Goal: Information Seeking & Learning: Learn about a topic

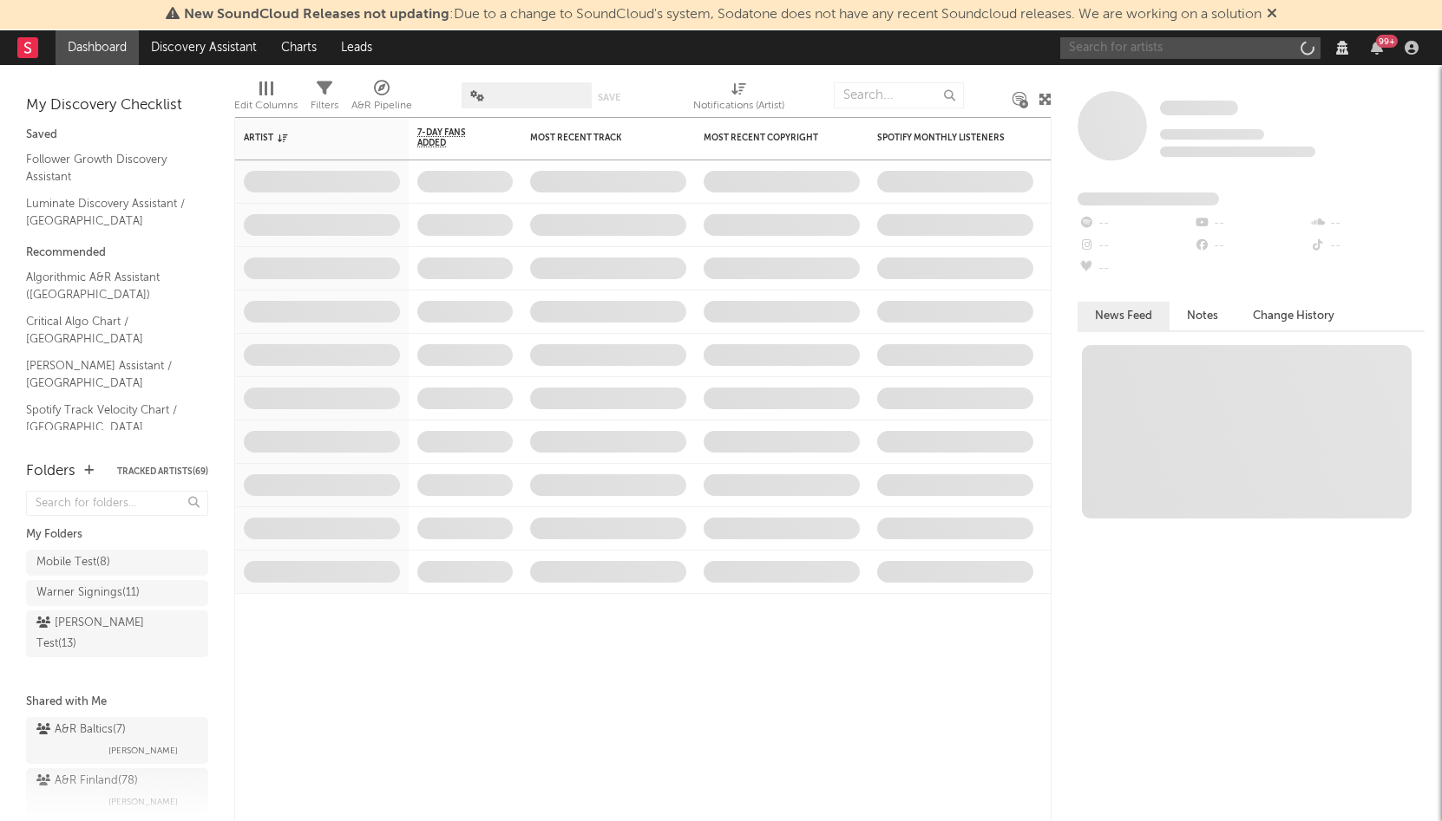
click at [1173, 49] on input "text" at bounding box center [1190, 48] width 260 height 22
paste input "[PERSON_NAME]"
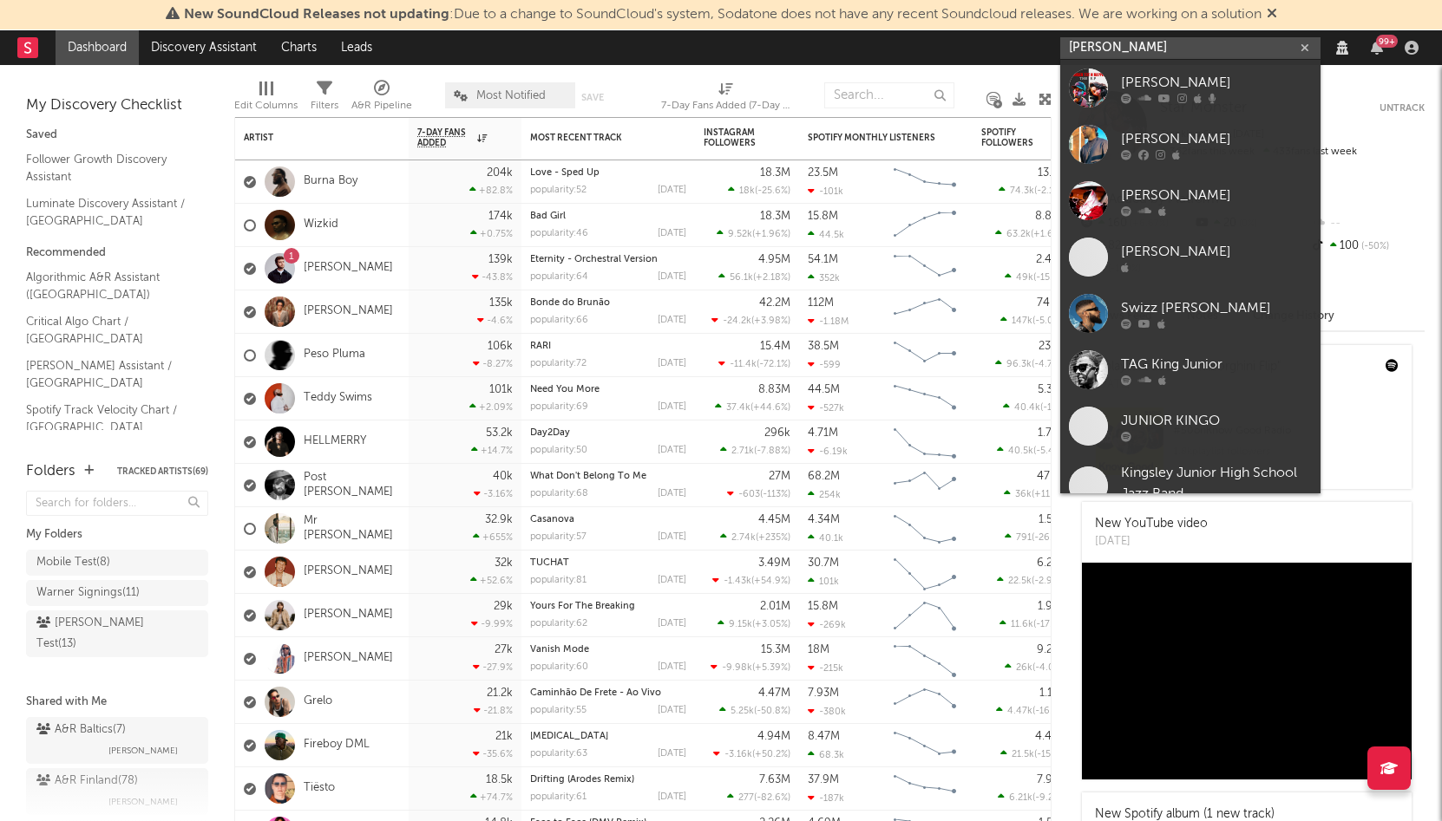
paste input "Bones & ColorZ"
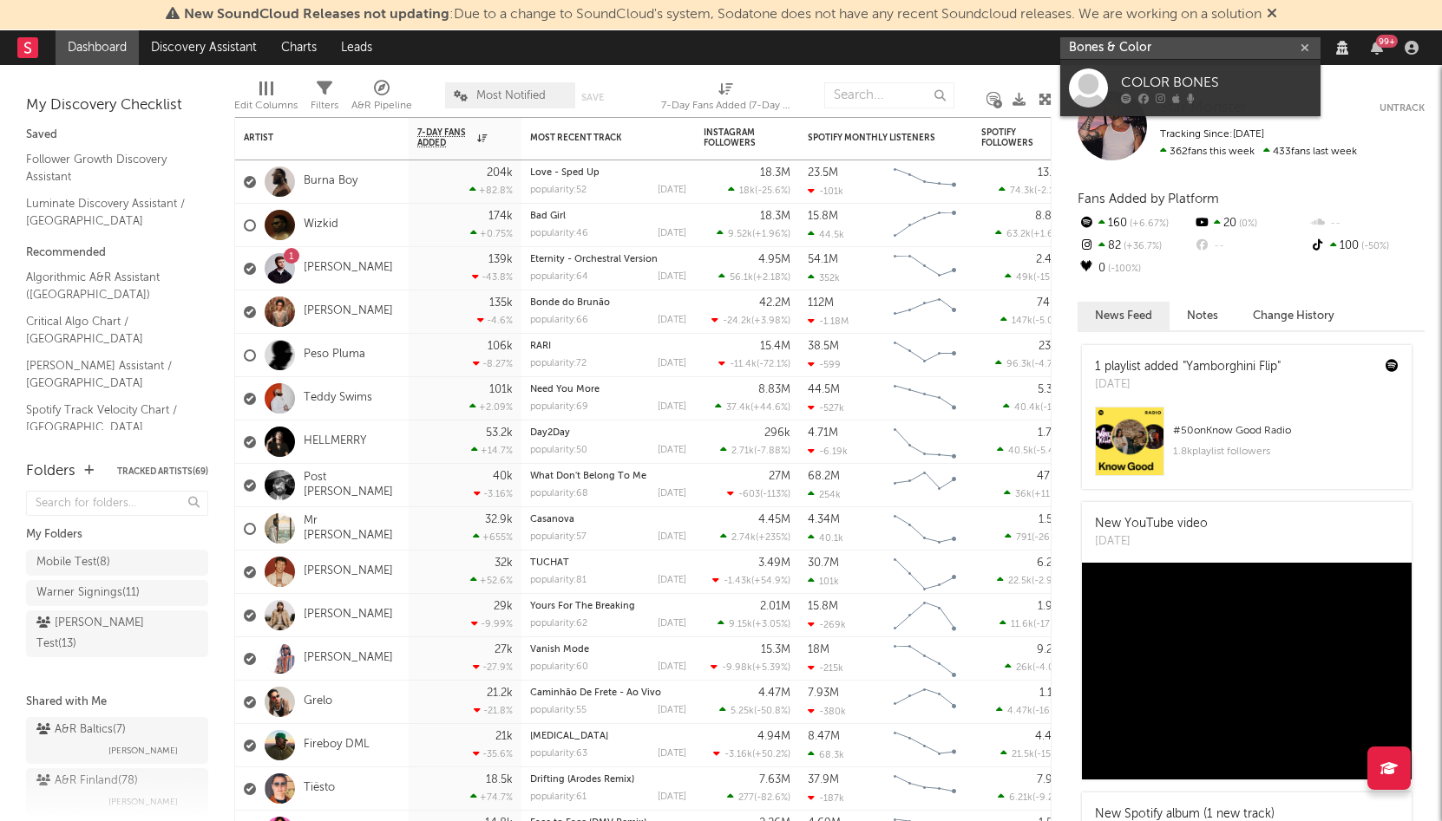
paste input "[PERSON_NAME]"
click at [1205, 50] on input "[PERSON_NAME]" at bounding box center [1190, 48] width 260 height 22
paste input "The Borogrove"
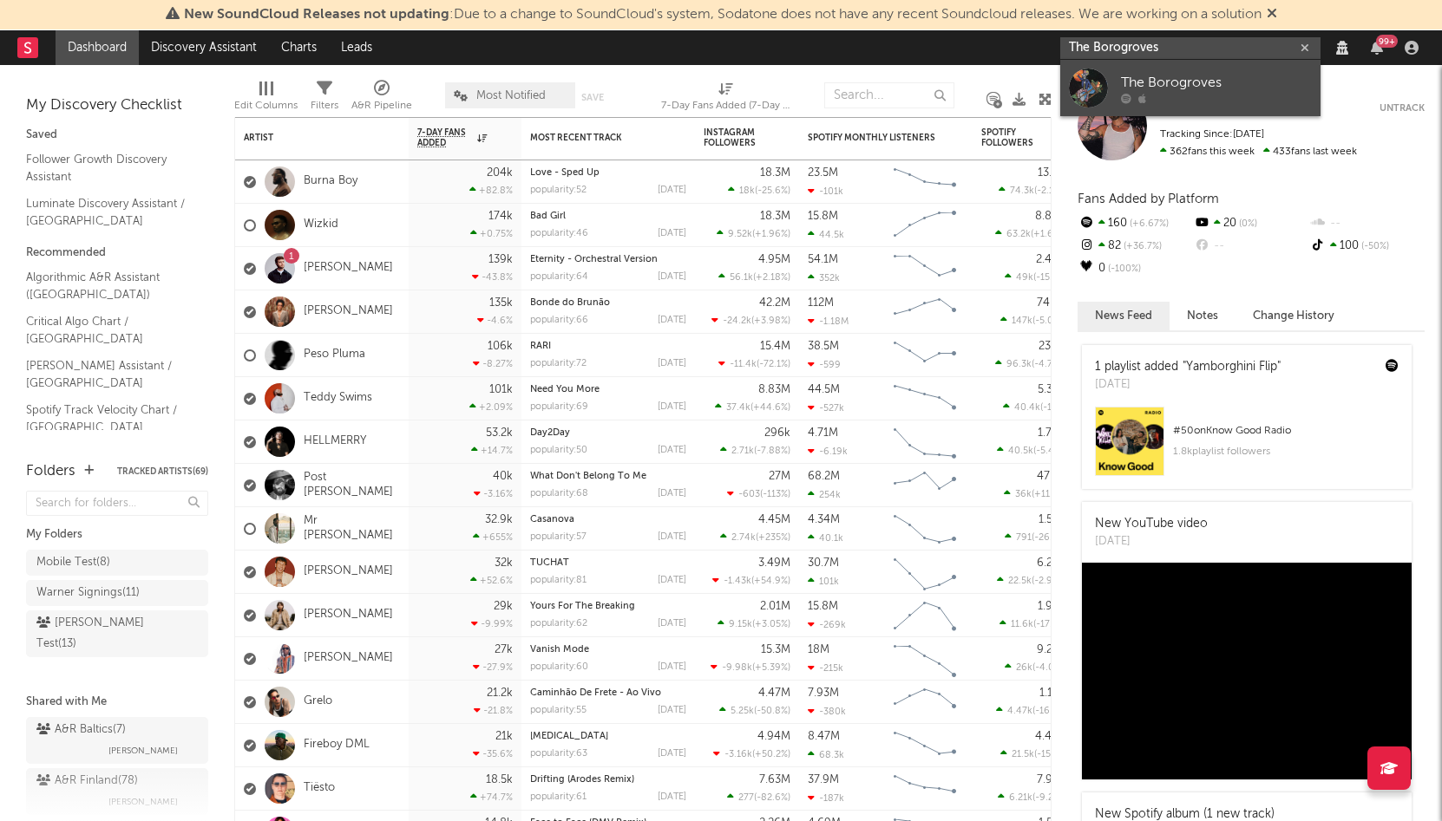
type input "The Borogroves"
click at [1190, 79] on div "The Borogroves" at bounding box center [1216, 82] width 191 height 21
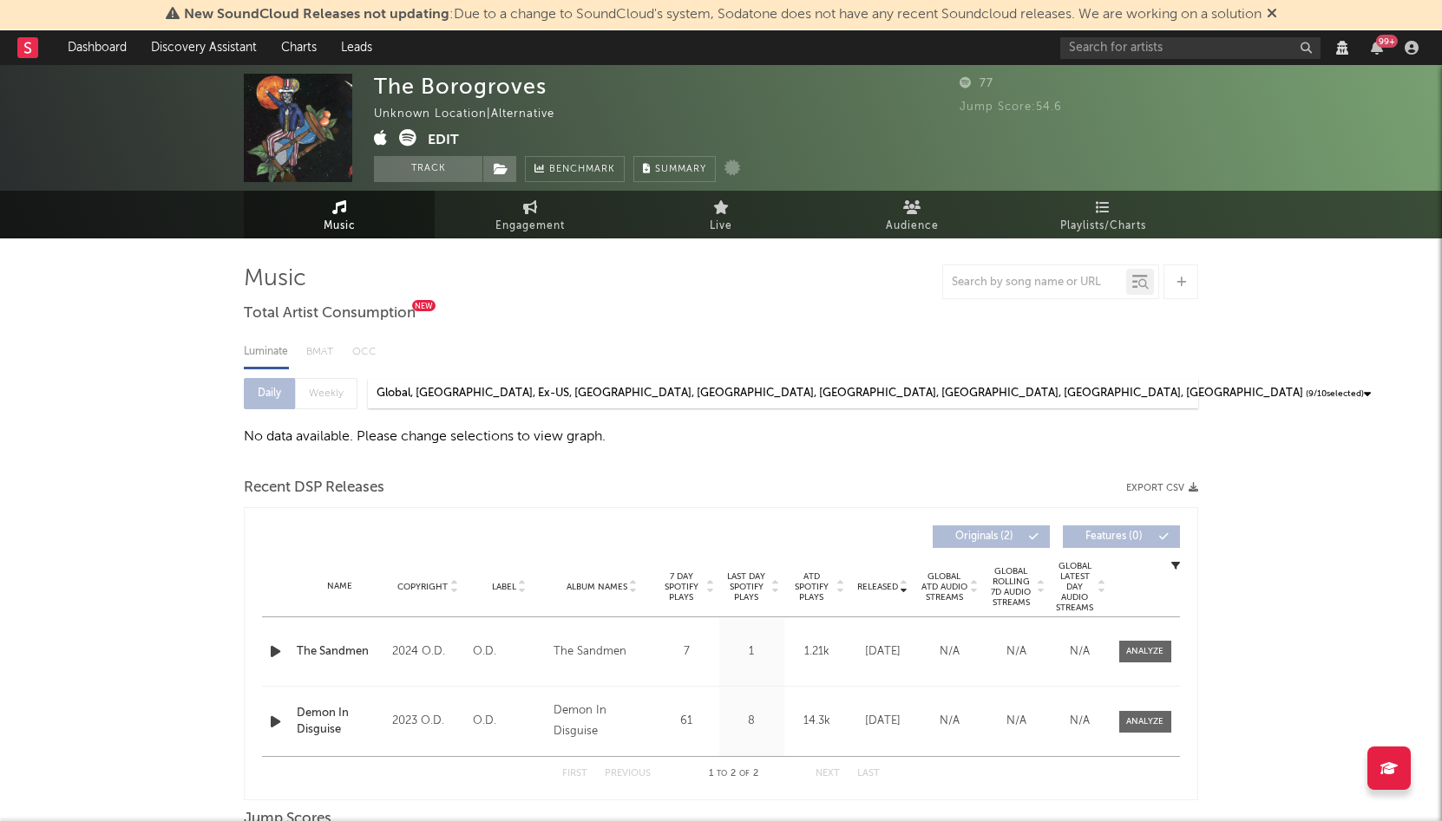
select select "View all"
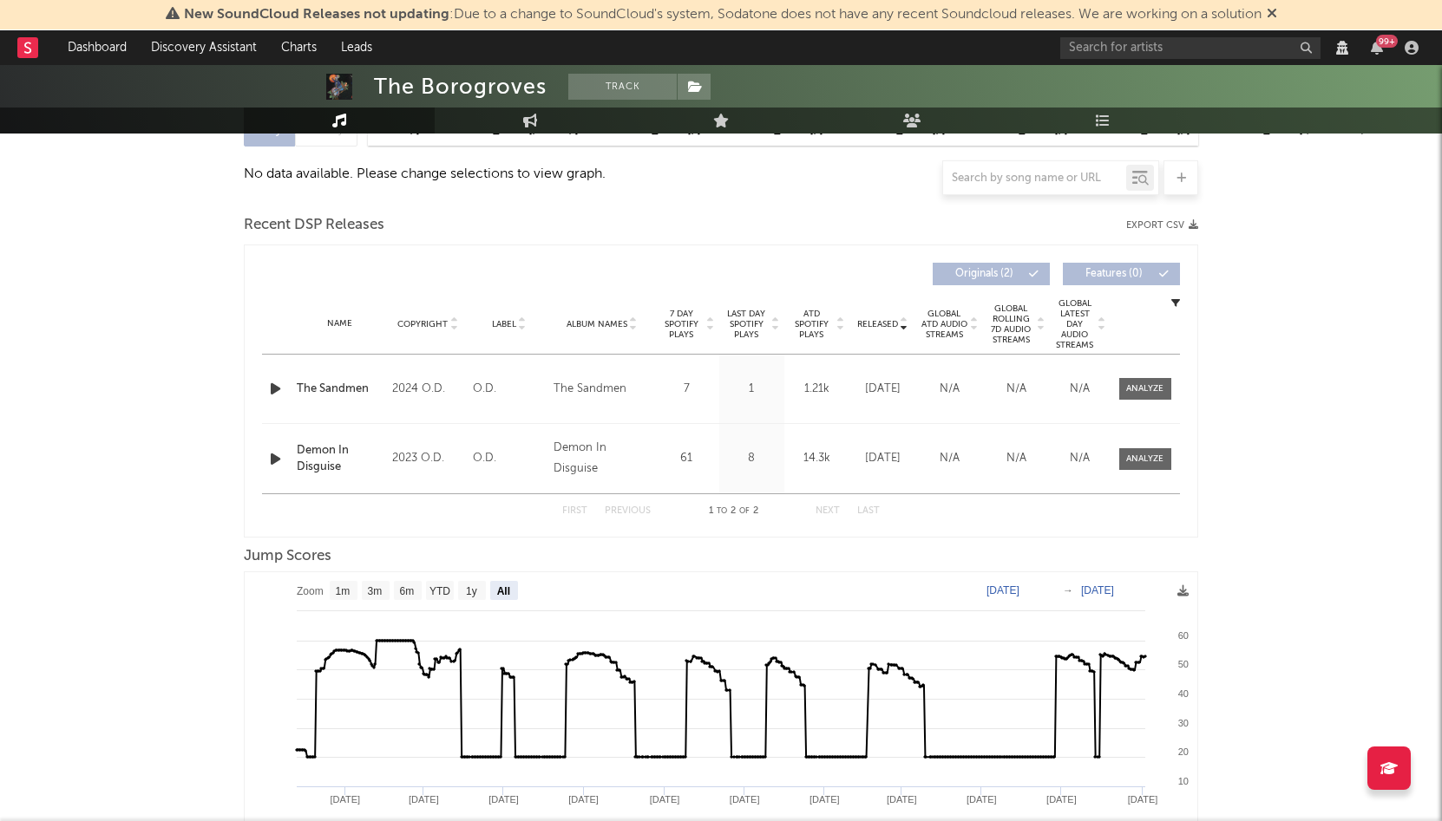
scroll to position [266, 0]
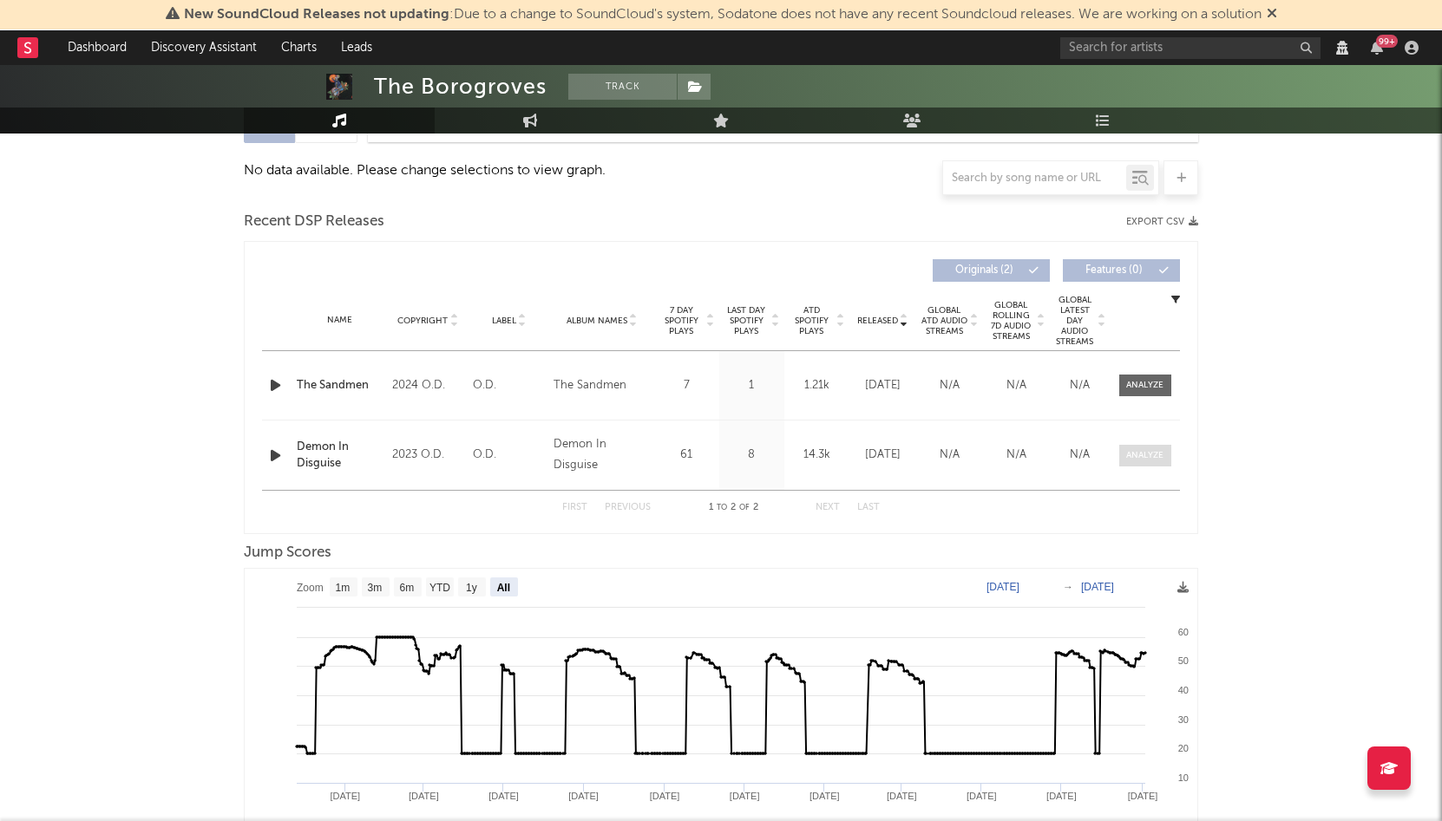
click at [1150, 455] on div at bounding box center [1144, 455] width 37 height 13
select select "View all"
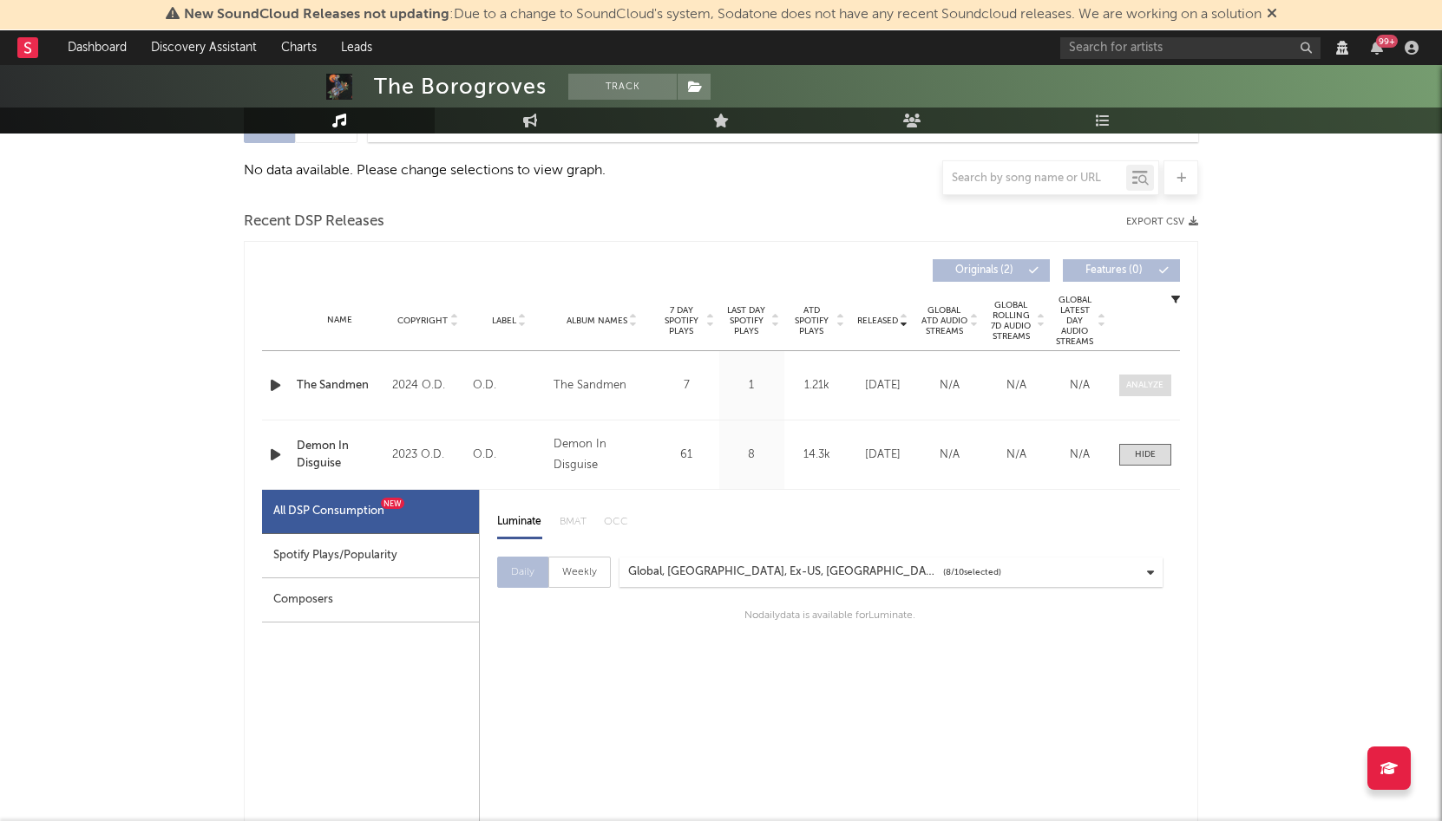
click at [1148, 386] on div at bounding box center [1144, 385] width 37 height 13
select select "View all"
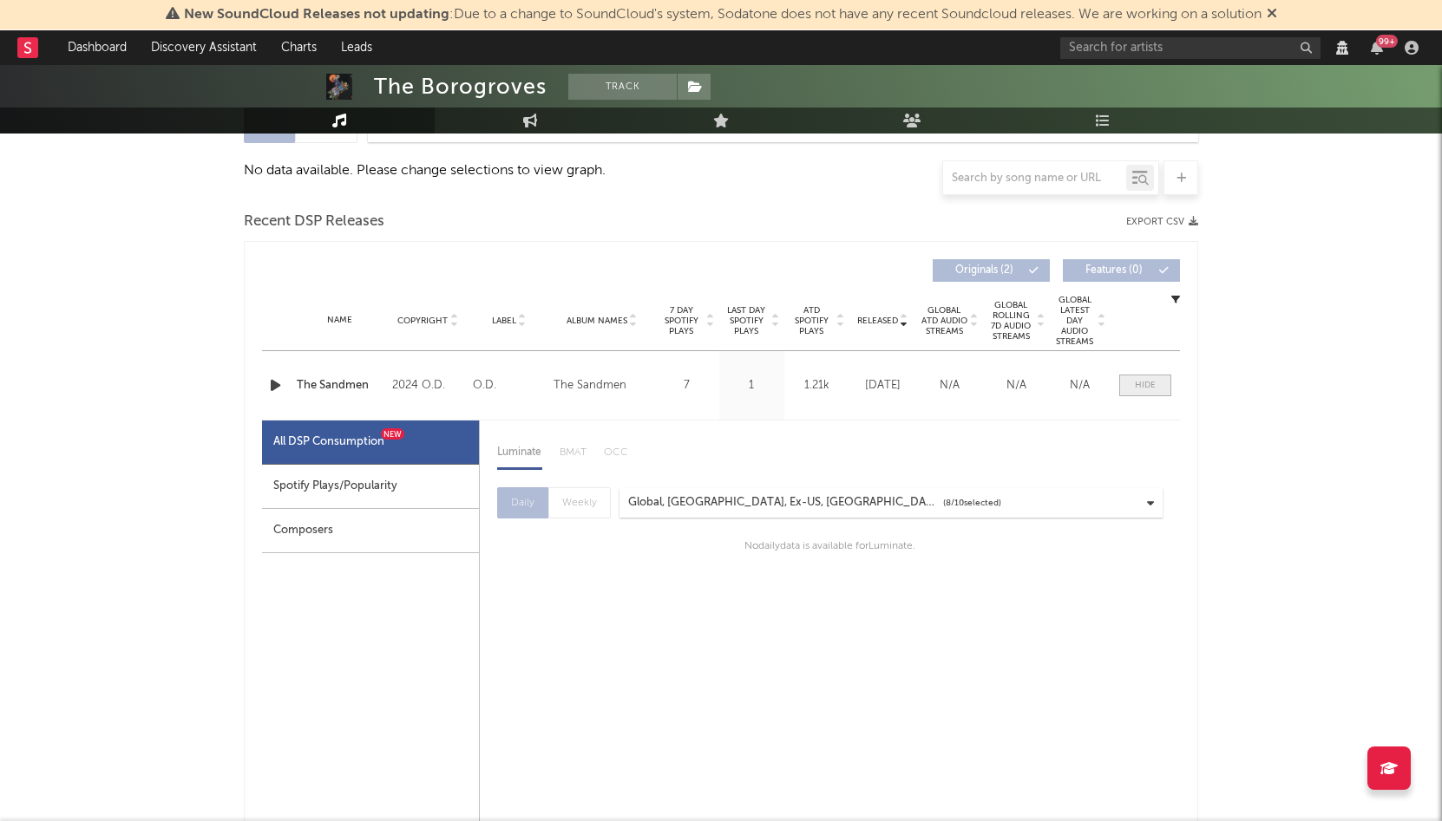
click at [1151, 387] on div at bounding box center [1145, 385] width 21 height 13
select select "View all"
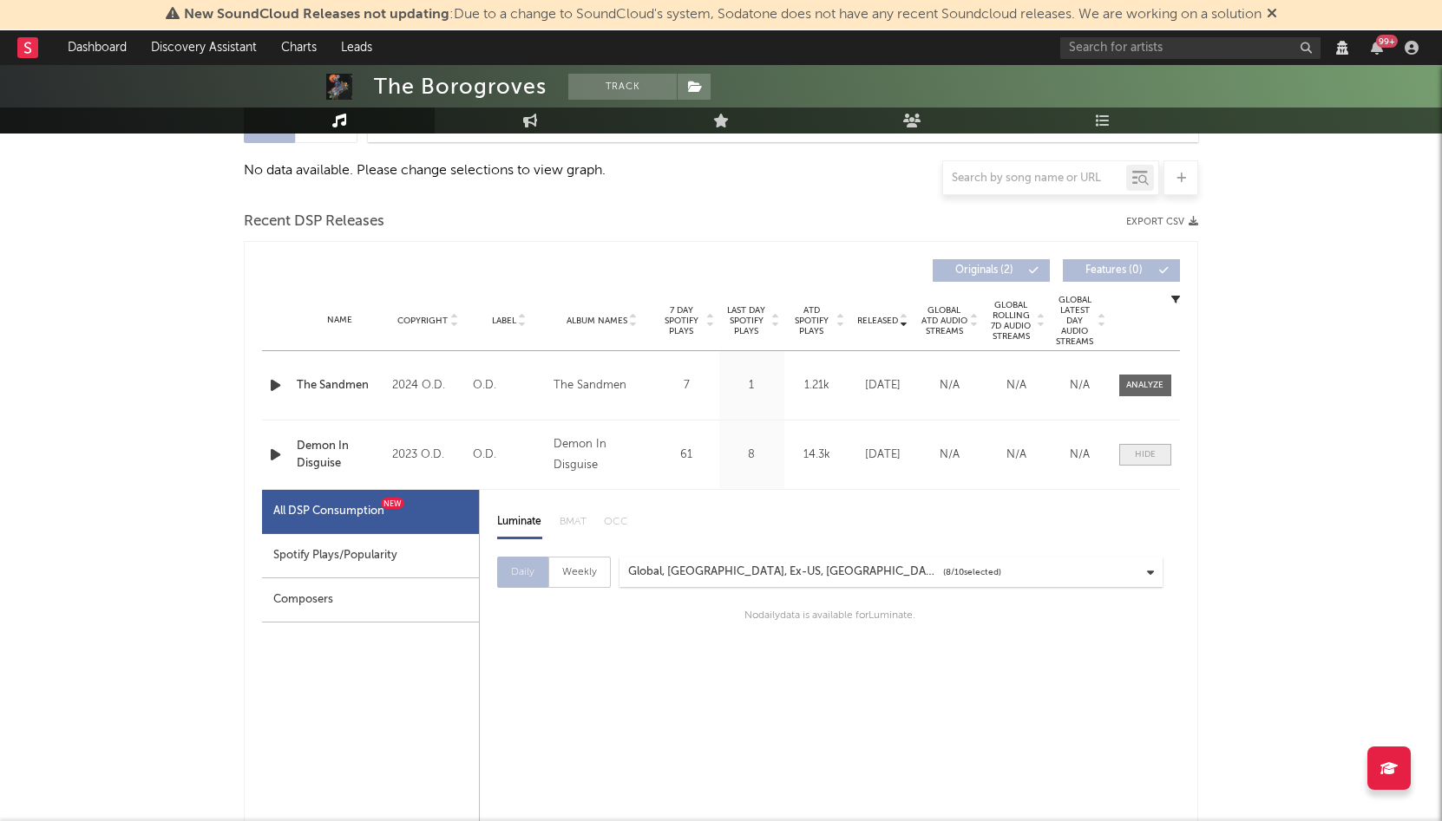
click at [1142, 460] on div at bounding box center [1145, 454] width 21 height 13
select select "View all"
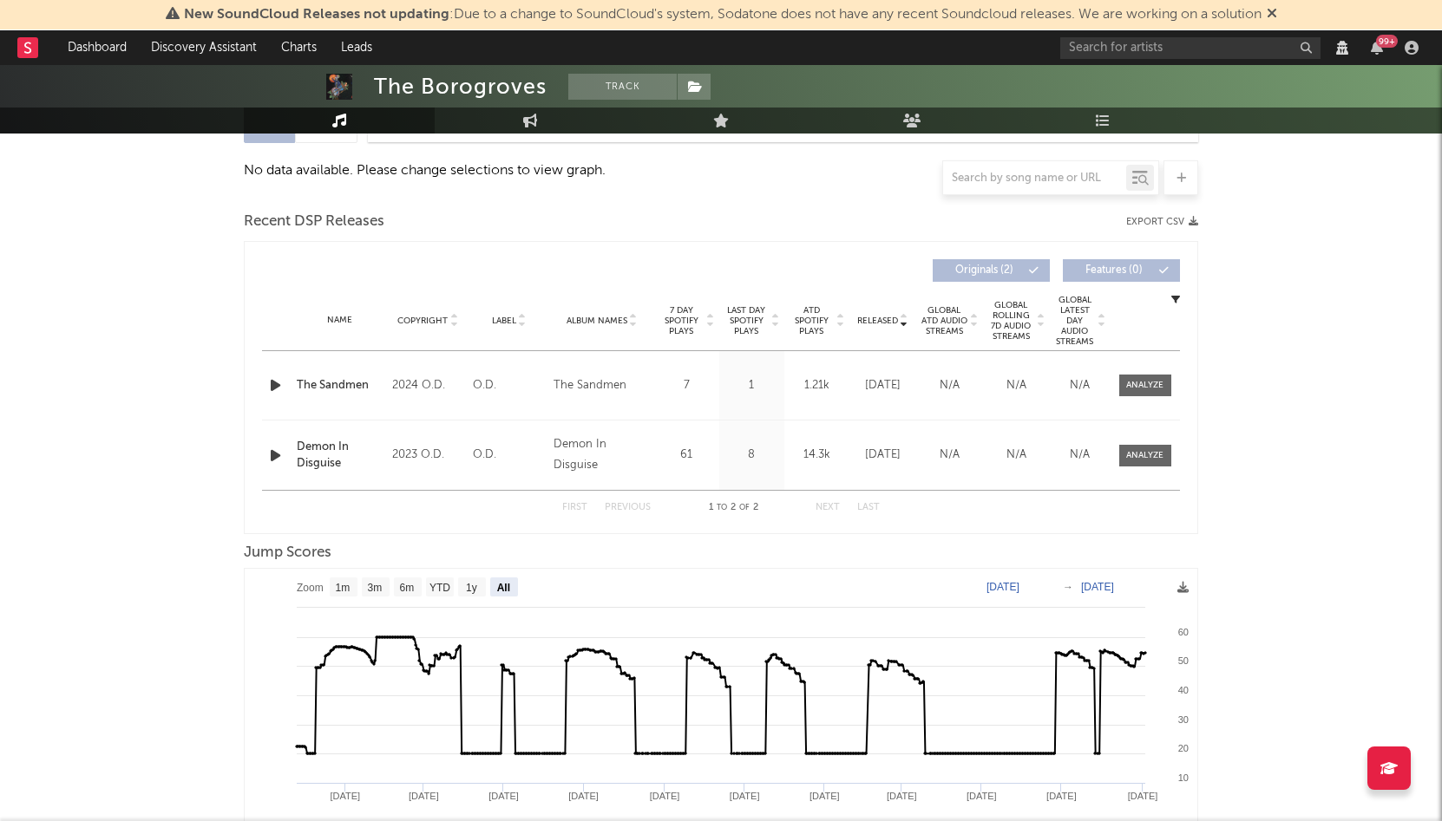
click at [1179, 304] on div "Name Copyright Label Album Names Composer Names 7 Day Spotify Plays Last Day Sp…" at bounding box center [721, 321] width 918 height 61
click at [1175, 301] on icon "button" at bounding box center [1175, 299] width 9 height 9
click at [1236, 437] on div "The Borogroves Track Unknown Location | Alternative Edit Track Benchmark Summar…" at bounding box center [721, 419] width 1442 height 1240
click at [1141, 457] on div at bounding box center [1144, 455] width 37 height 13
select select "View all"
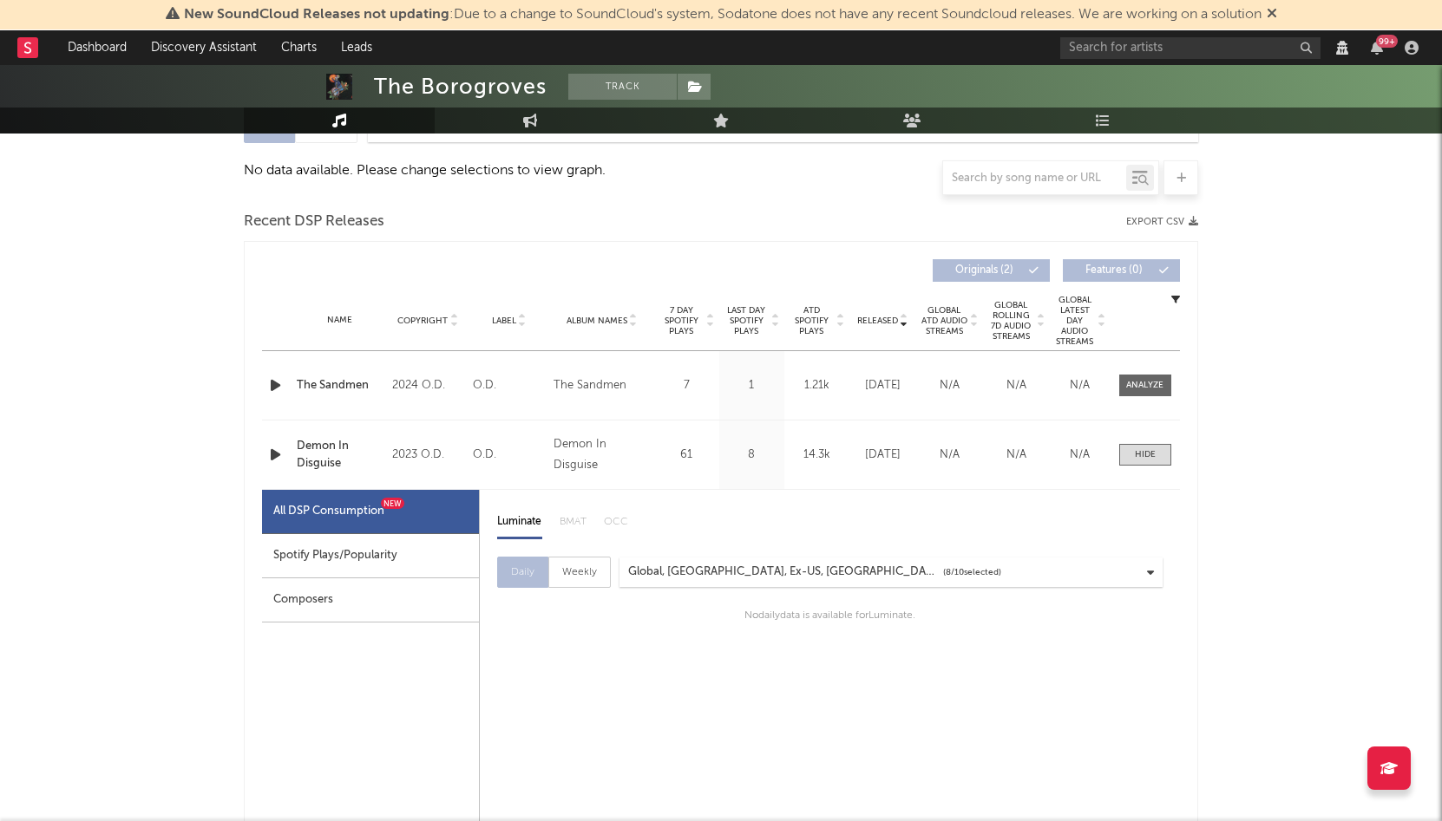
click at [388, 562] on div "Spotify Plays/Popularity" at bounding box center [370, 556] width 217 height 44
select select "6m"
select select "1w"
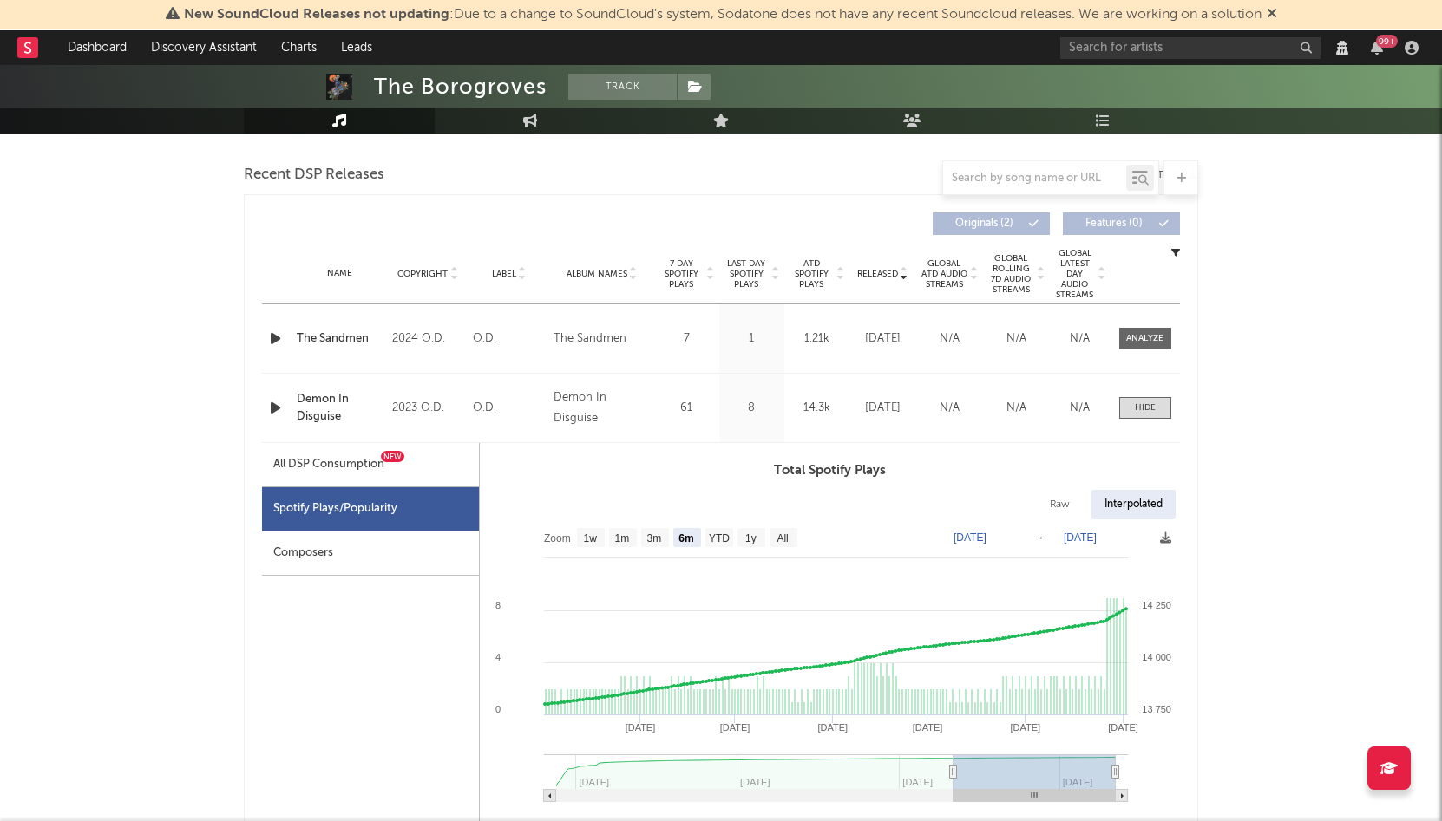
scroll to position [317, 0]
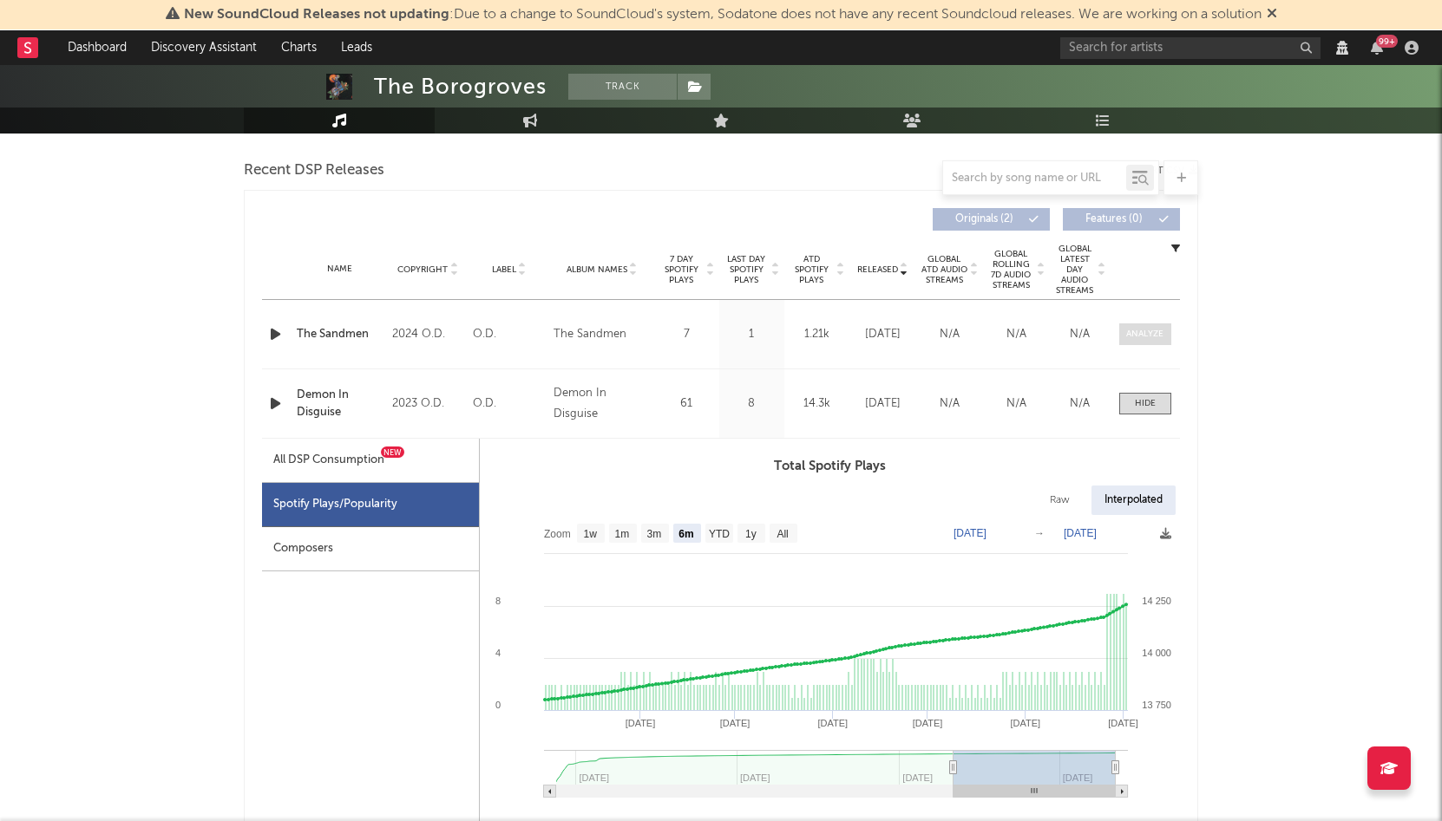
click at [1155, 334] on div at bounding box center [1144, 334] width 37 height 13
select select "View all"
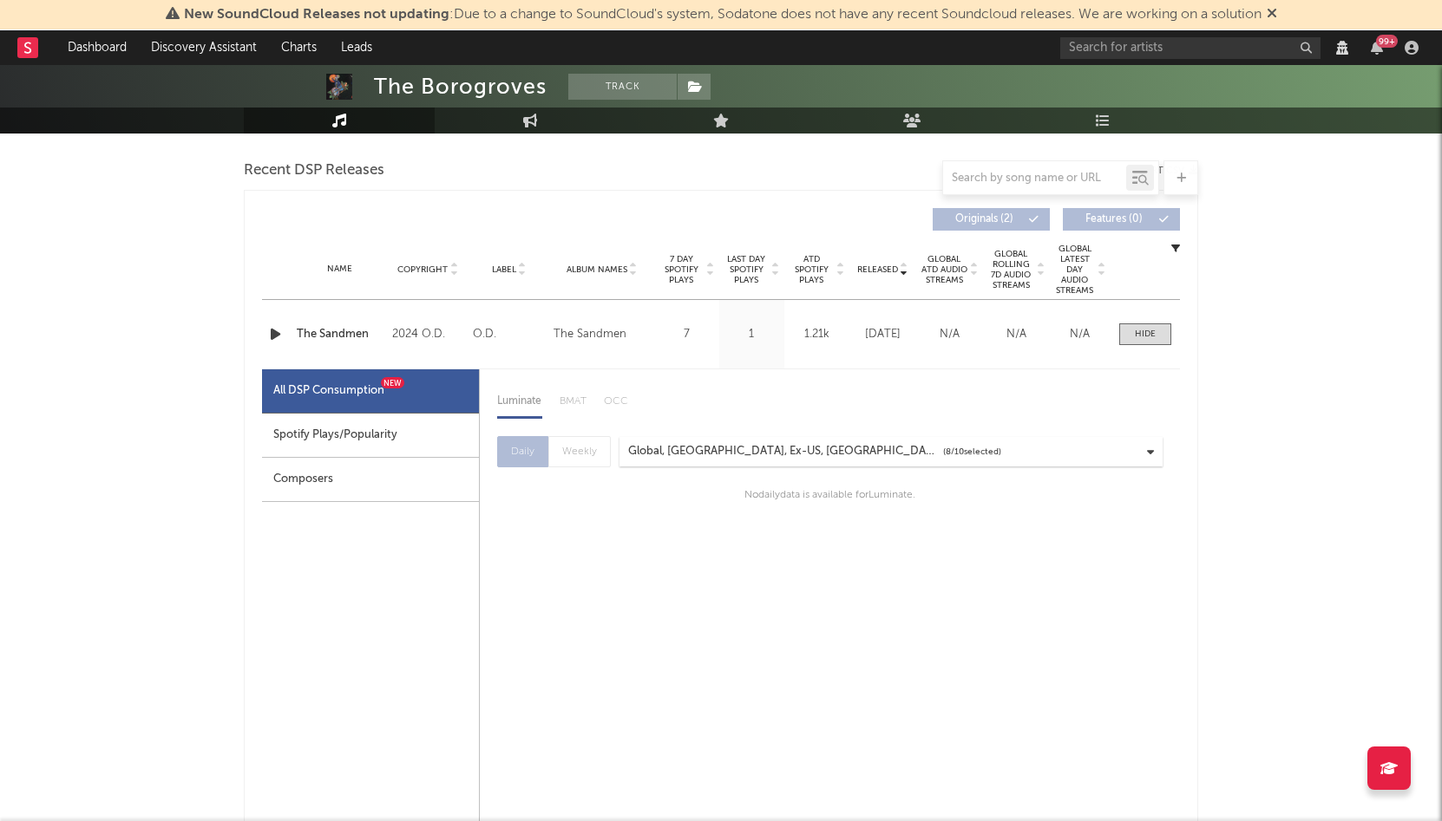
click at [388, 449] on div "Spotify Plays/Popularity" at bounding box center [370, 436] width 217 height 44
select select "6m"
select select "1w"
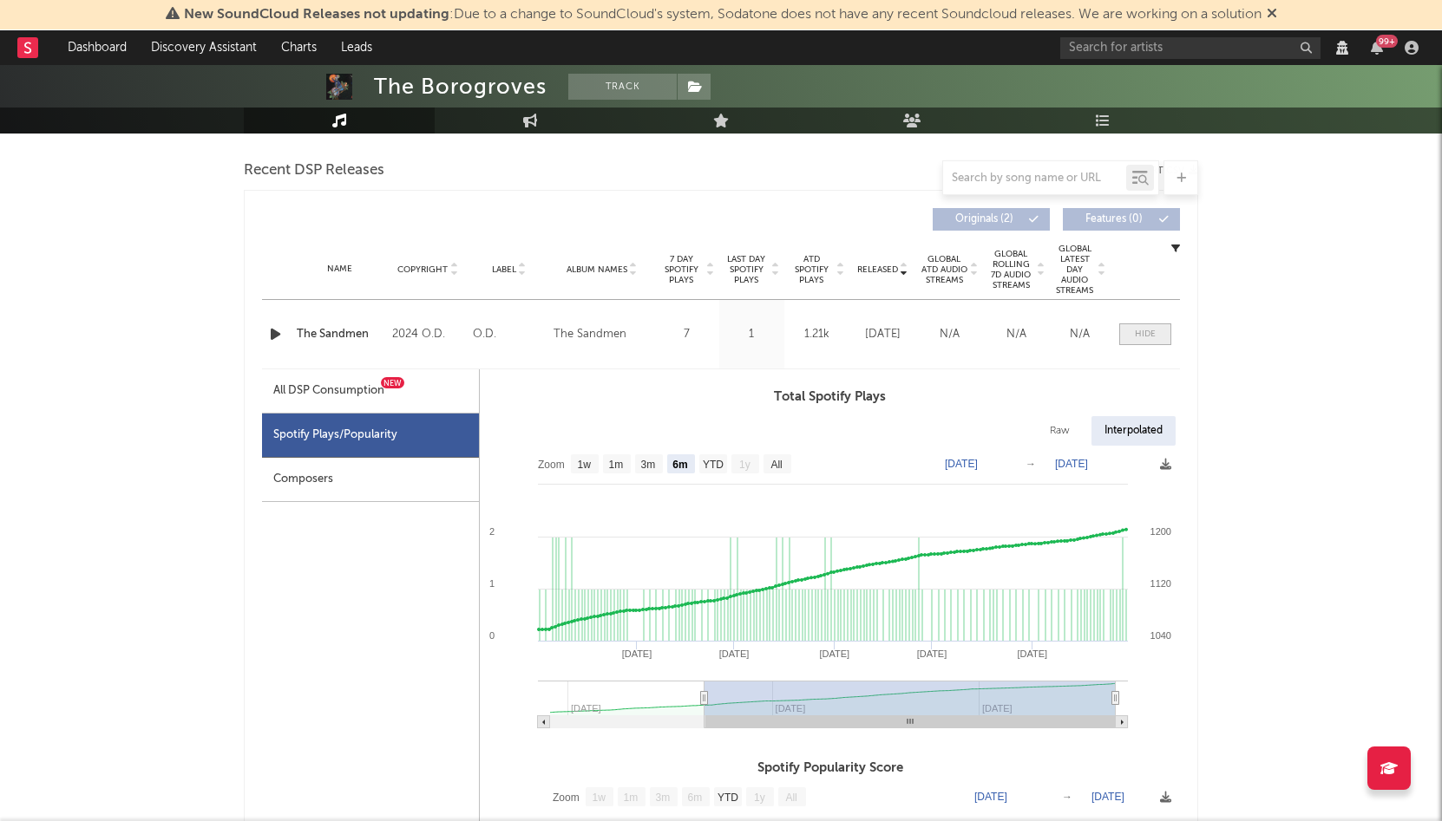
click at [1149, 333] on div at bounding box center [1145, 334] width 21 height 13
select select "View all"
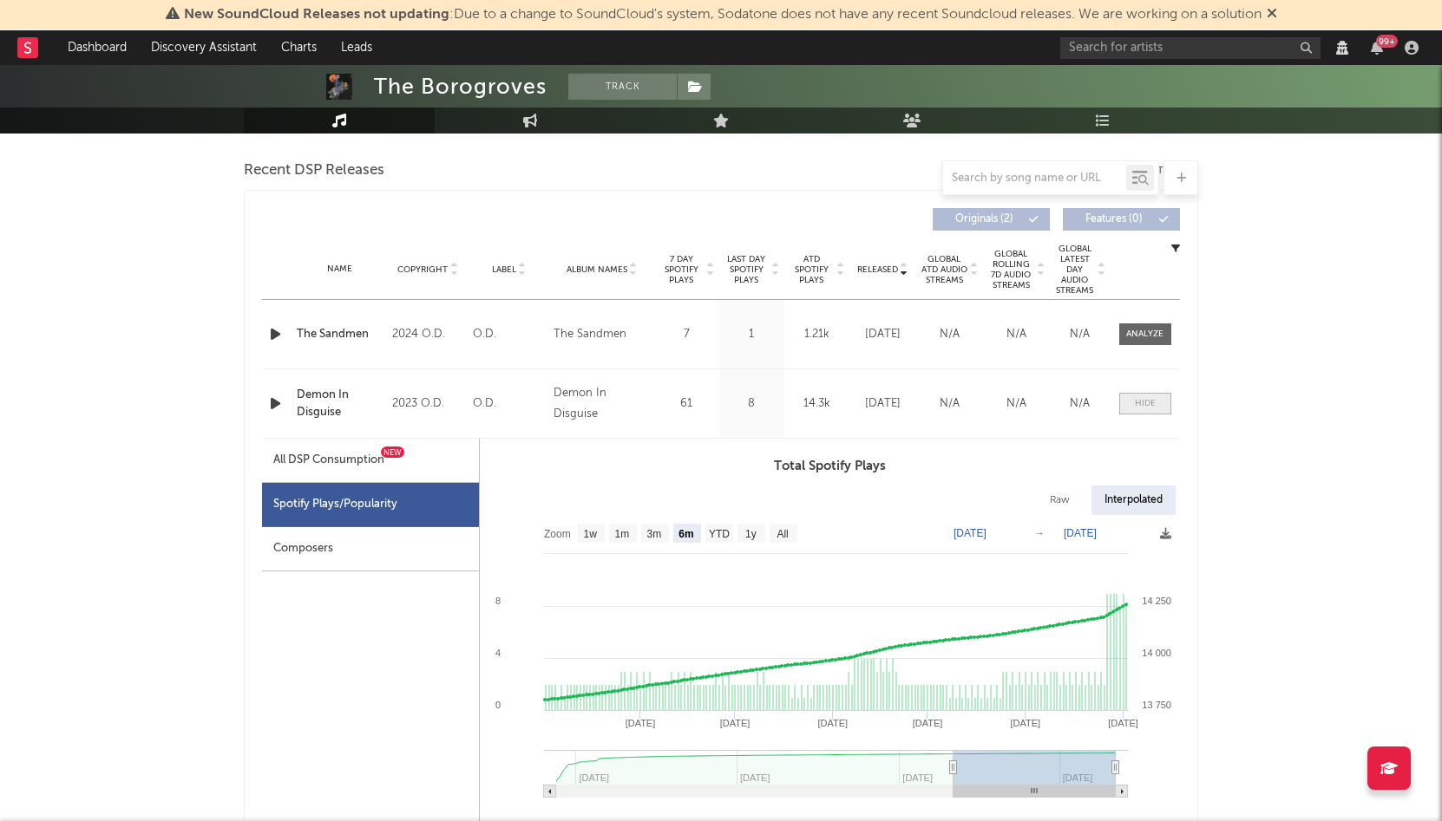
click at [1147, 409] on div at bounding box center [1145, 403] width 21 height 13
select select "View all"
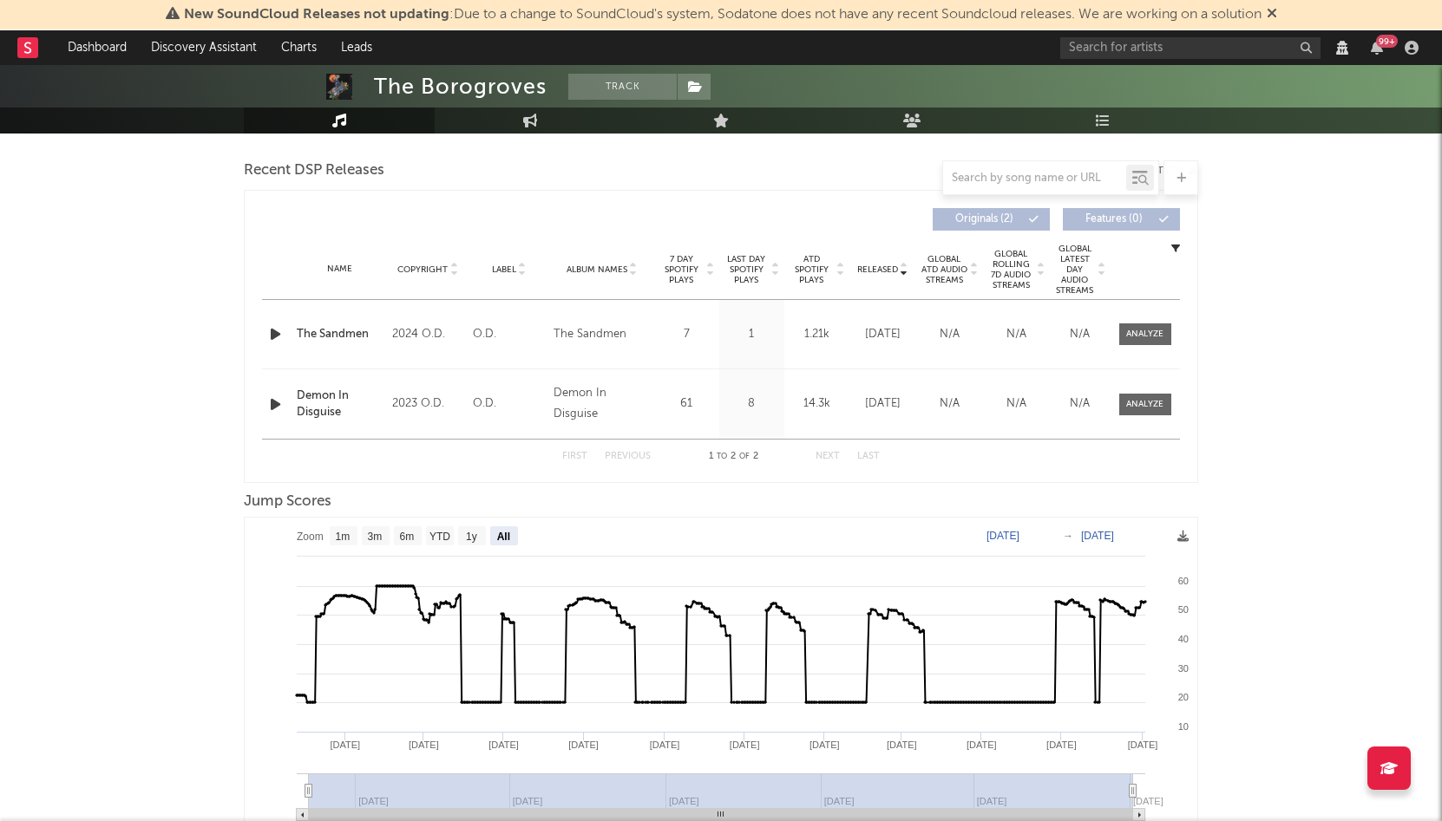
click at [807, 358] on div "Name The Sandmen Copyright 2024 O.D. Label O.D. Album Names The Sandmen Compose…" at bounding box center [721, 334] width 918 height 69
click at [1142, 344] on span at bounding box center [1145, 335] width 52 height 22
select select "View all"
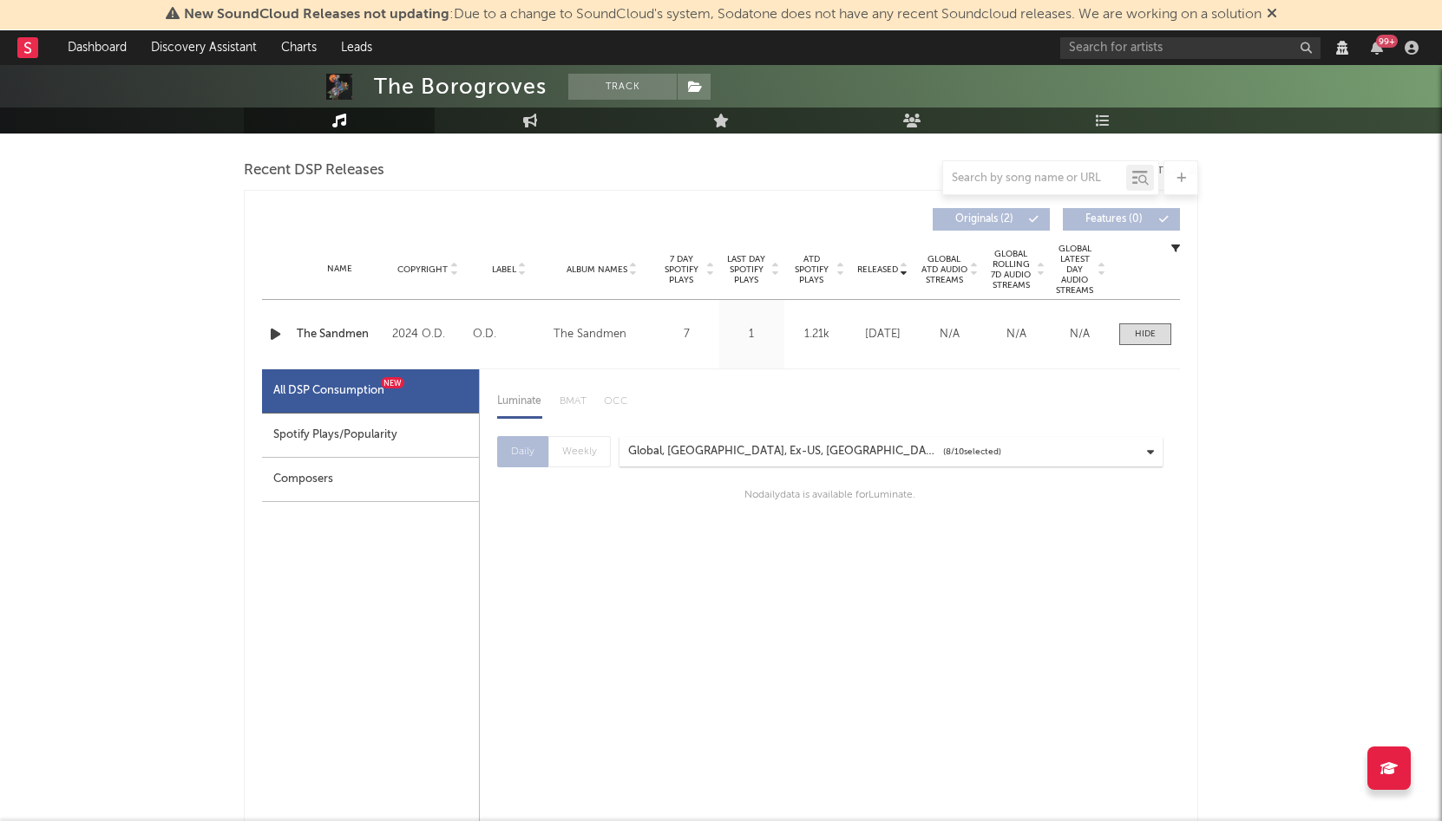
click at [394, 442] on div "Spotify Plays/Popularity" at bounding box center [370, 436] width 217 height 44
select select "6m"
select select "1w"
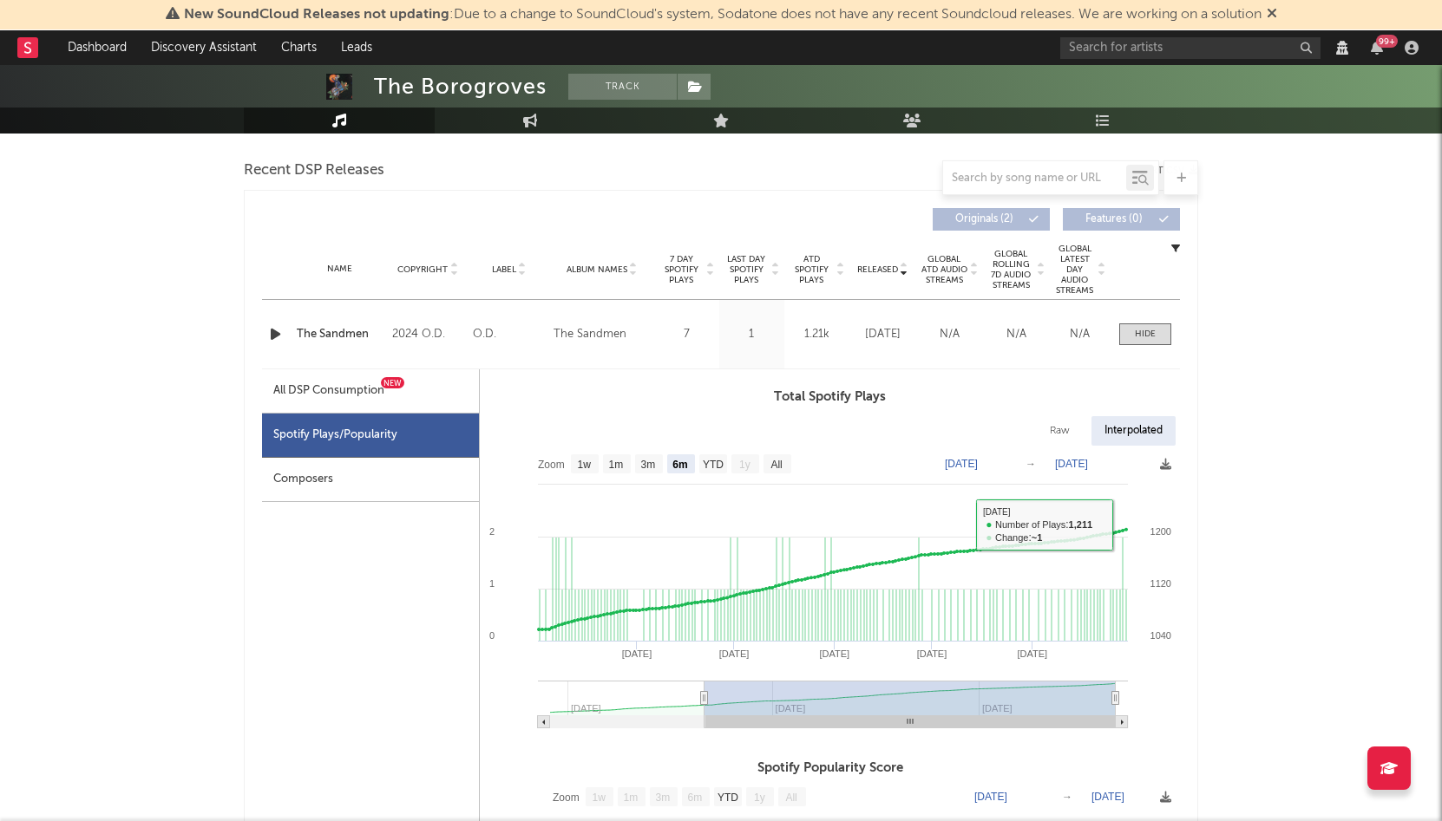
click at [1131, 433] on div "Interpolated" at bounding box center [1133, 430] width 84 height 29
click at [1139, 334] on div at bounding box center [1145, 334] width 21 height 13
select select "View all"
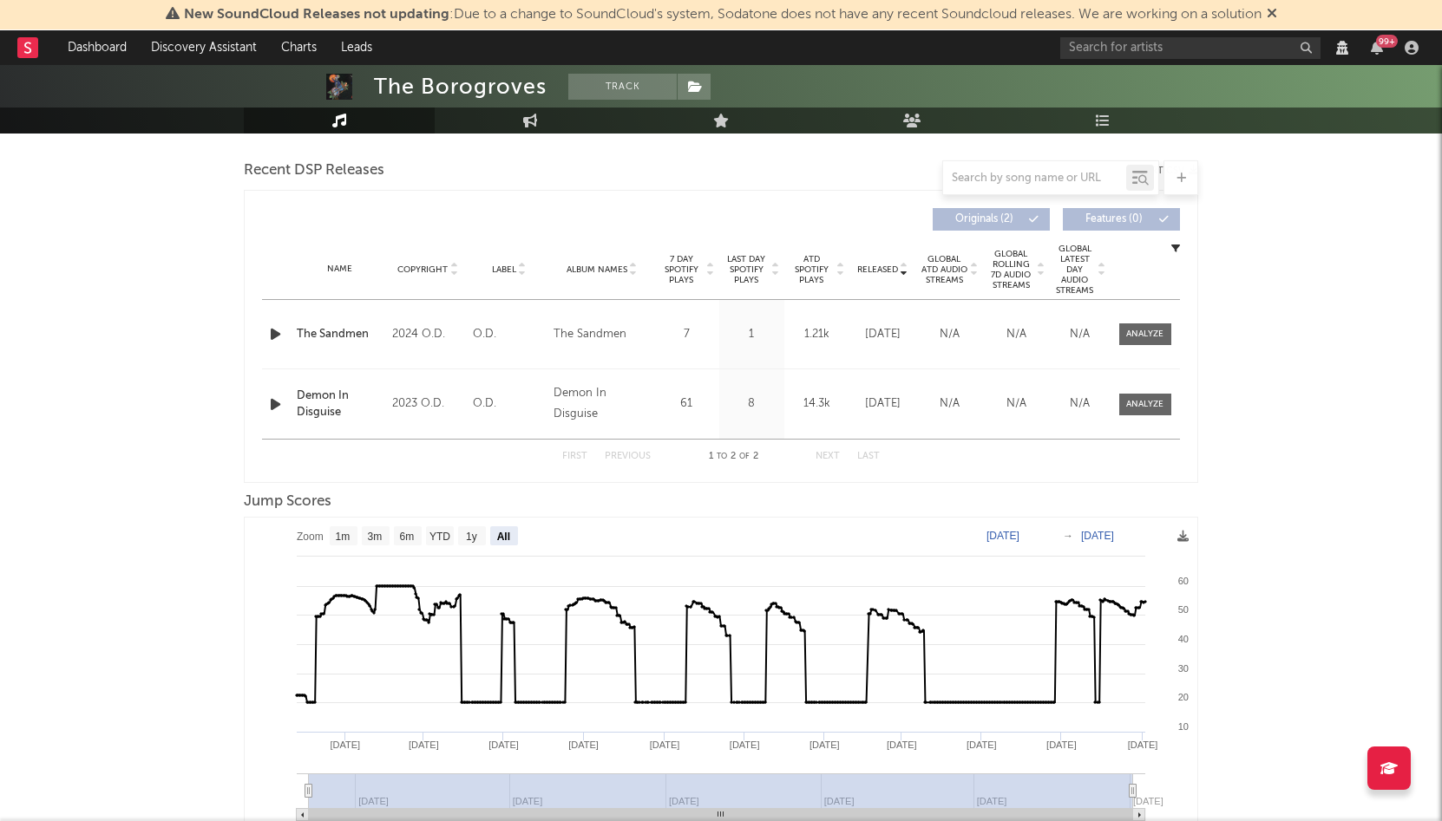
scroll to position [0, 0]
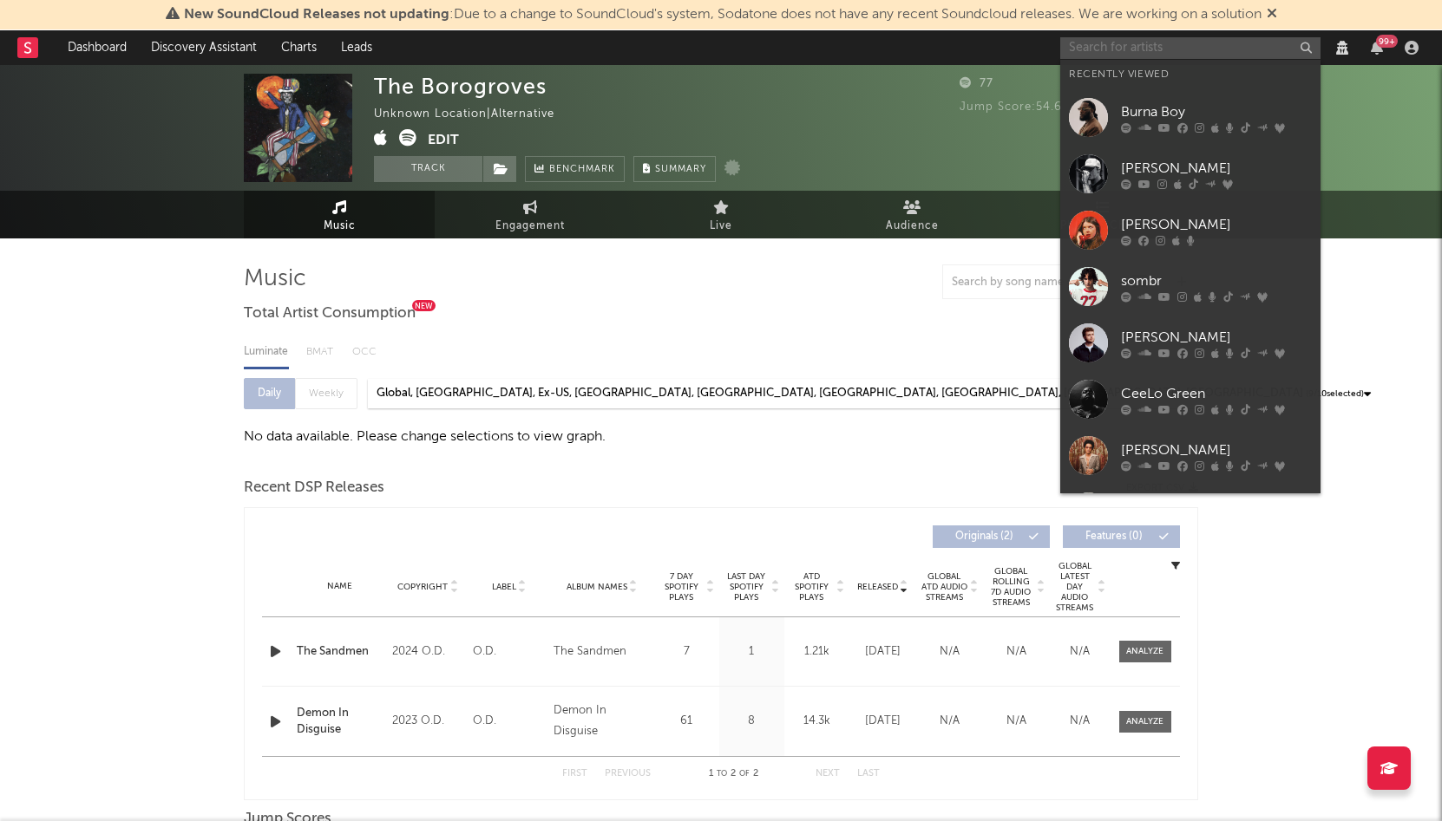
click at [1110, 46] on input "text" at bounding box center [1190, 48] width 260 height 22
paste input "She Devils"
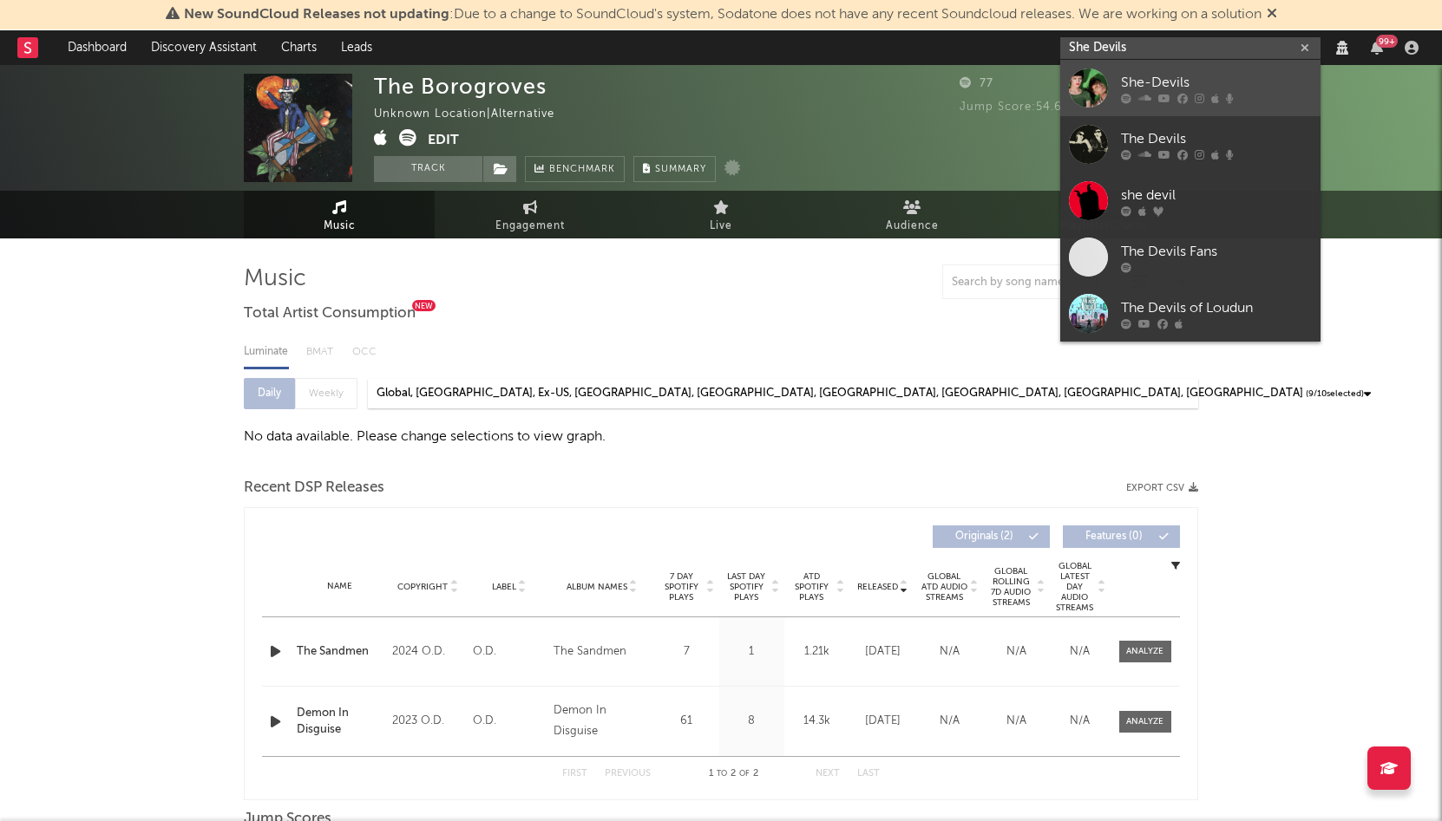
type input "She Devils"
click at [1164, 79] on div "She-Devils" at bounding box center [1216, 82] width 191 height 21
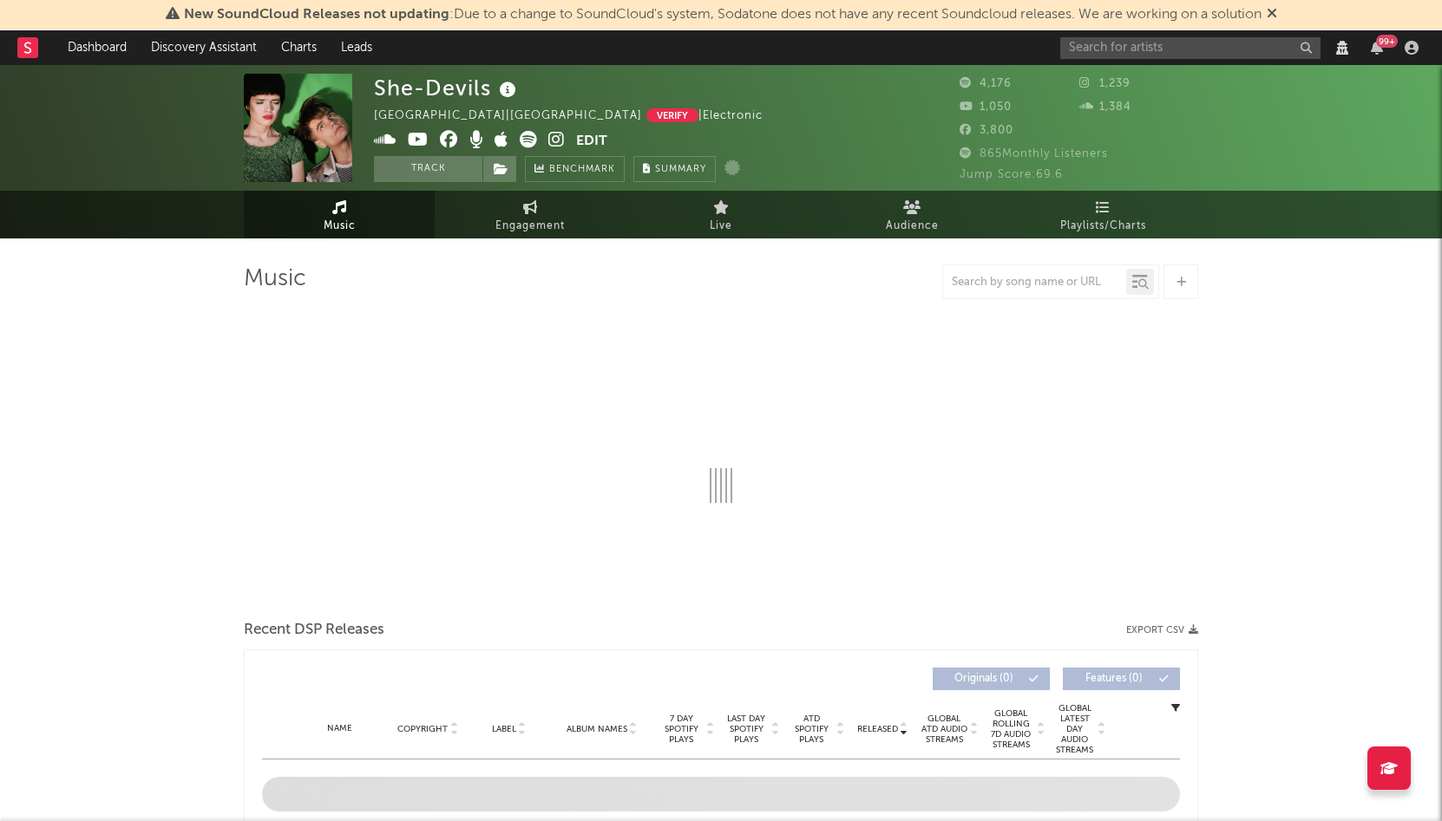
select select "View all"
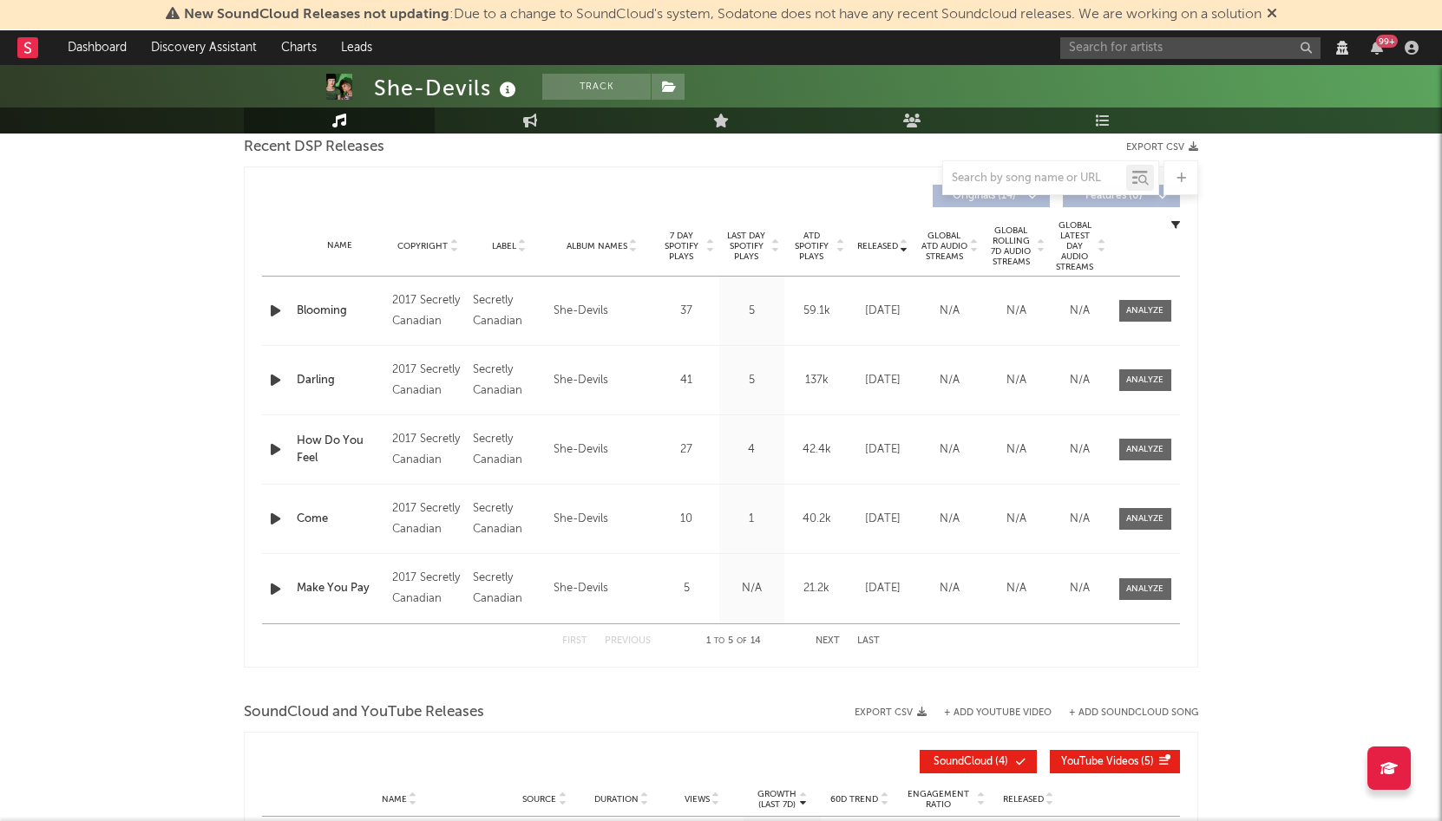
scroll to position [322, 0]
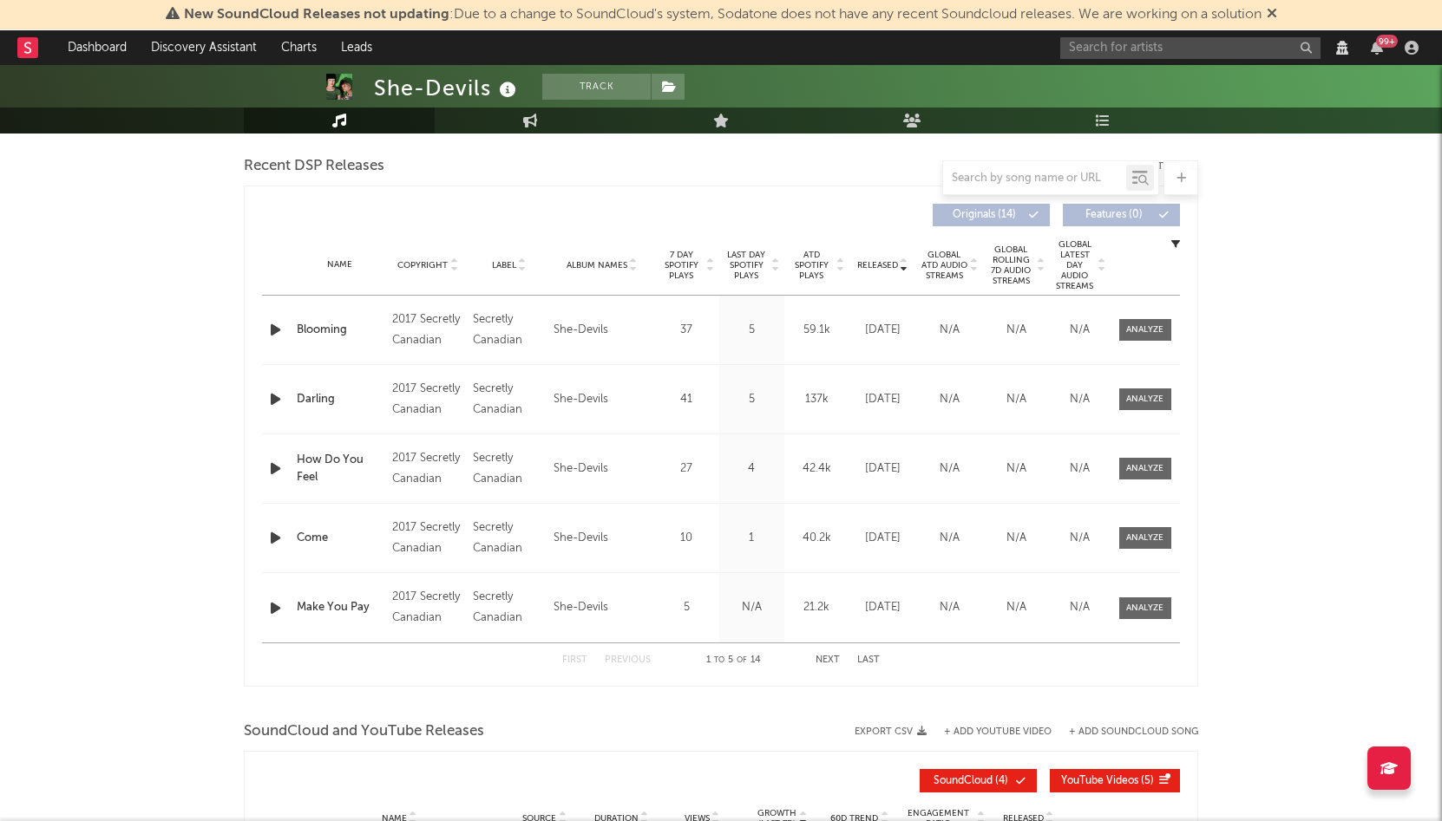
click at [821, 660] on button "Next" at bounding box center [827, 661] width 24 height 10
select select "View all"
click at [821, 660] on button "Next" at bounding box center [827, 661] width 24 height 10
select select "View all"
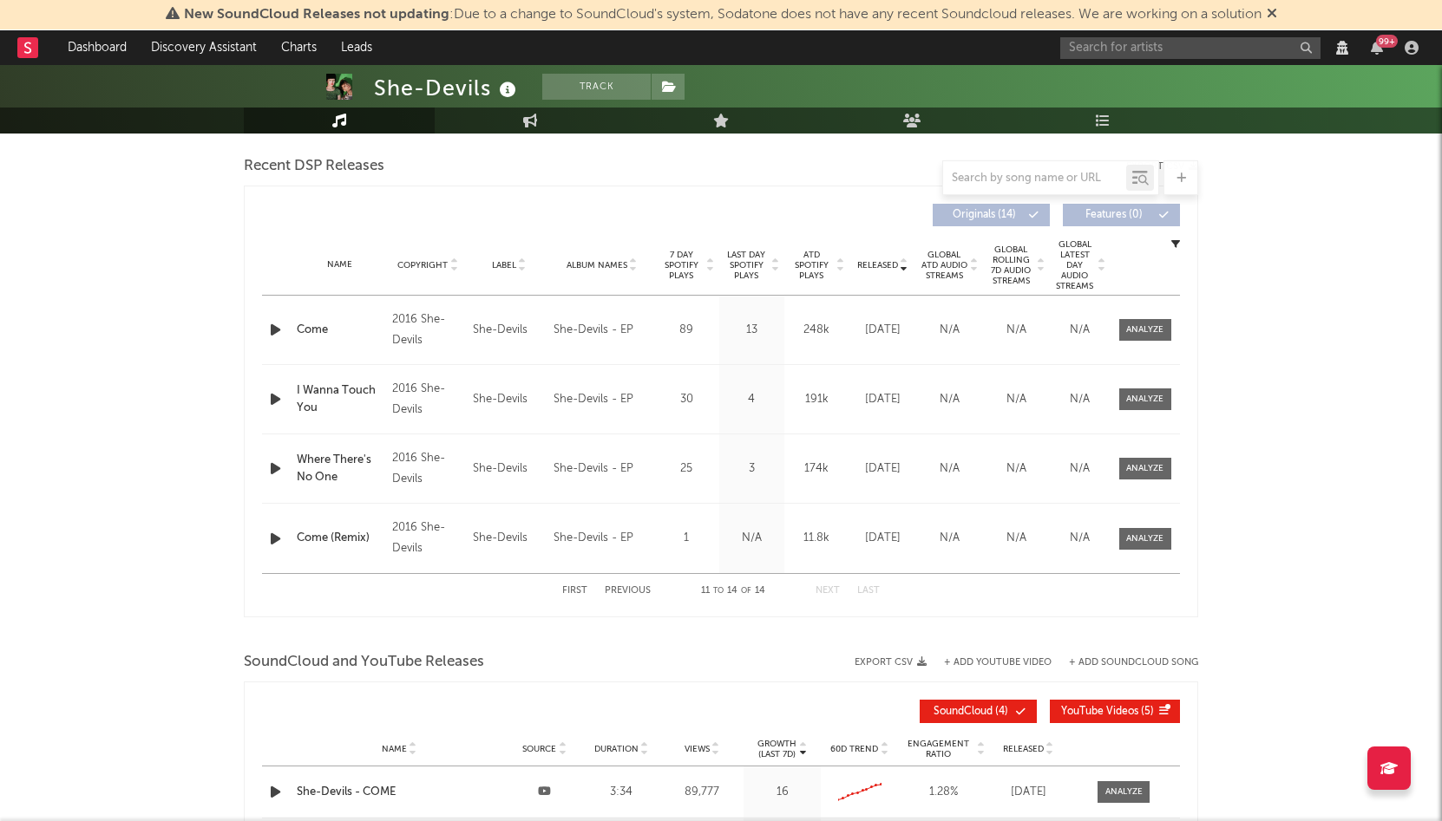
click at [675, 264] on span "7 Day Spotify Plays" at bounding box center [681, 265] width 46 height 31
select select "View all"
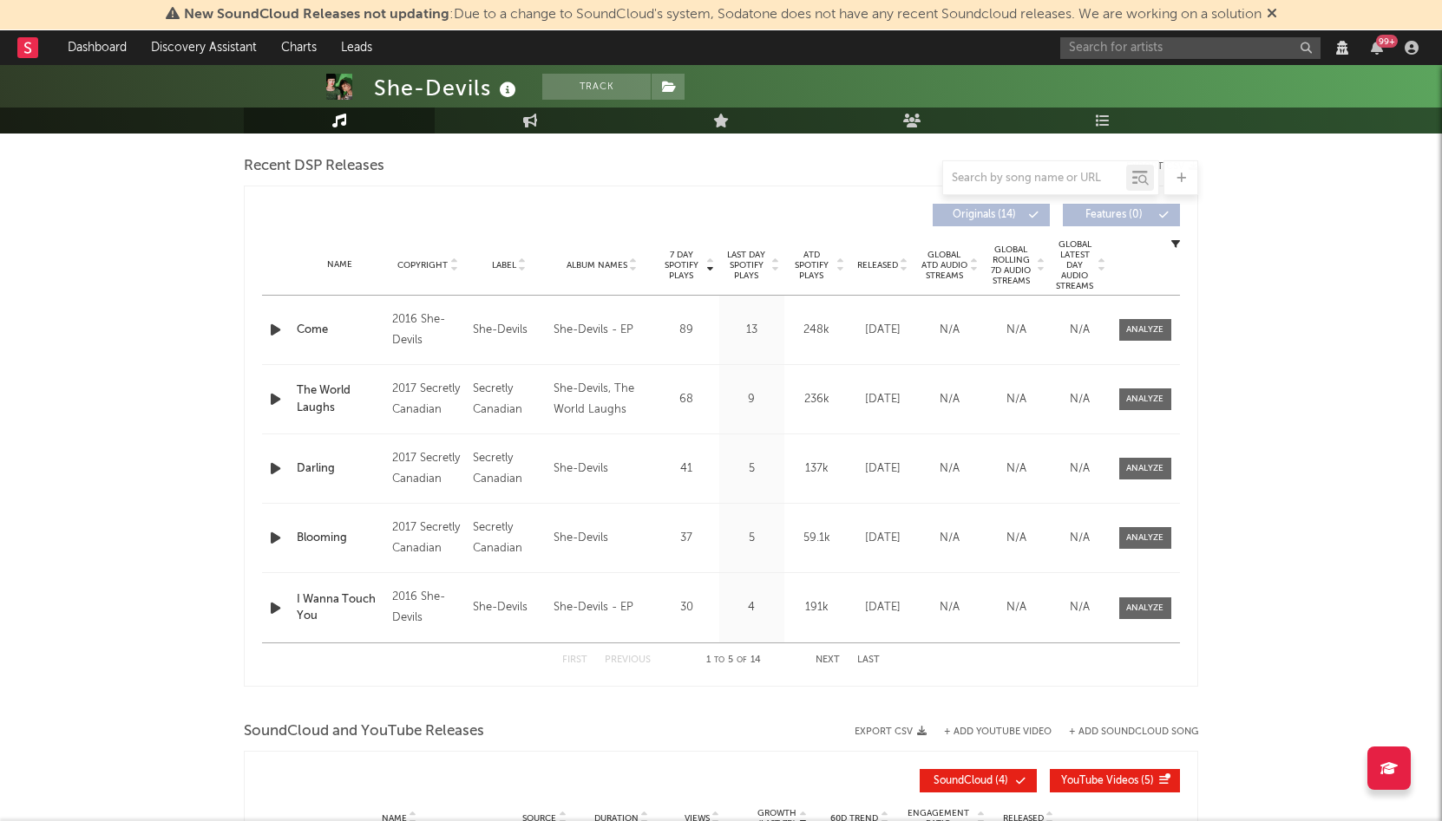
click at [831, 664] on button "Next" at bounding box center [827, 661] width 24 height 10
select select "View all"
click at [831, 664] on button "Next" at bounding box center [827, 661] width 24 height 10
select select "View all"
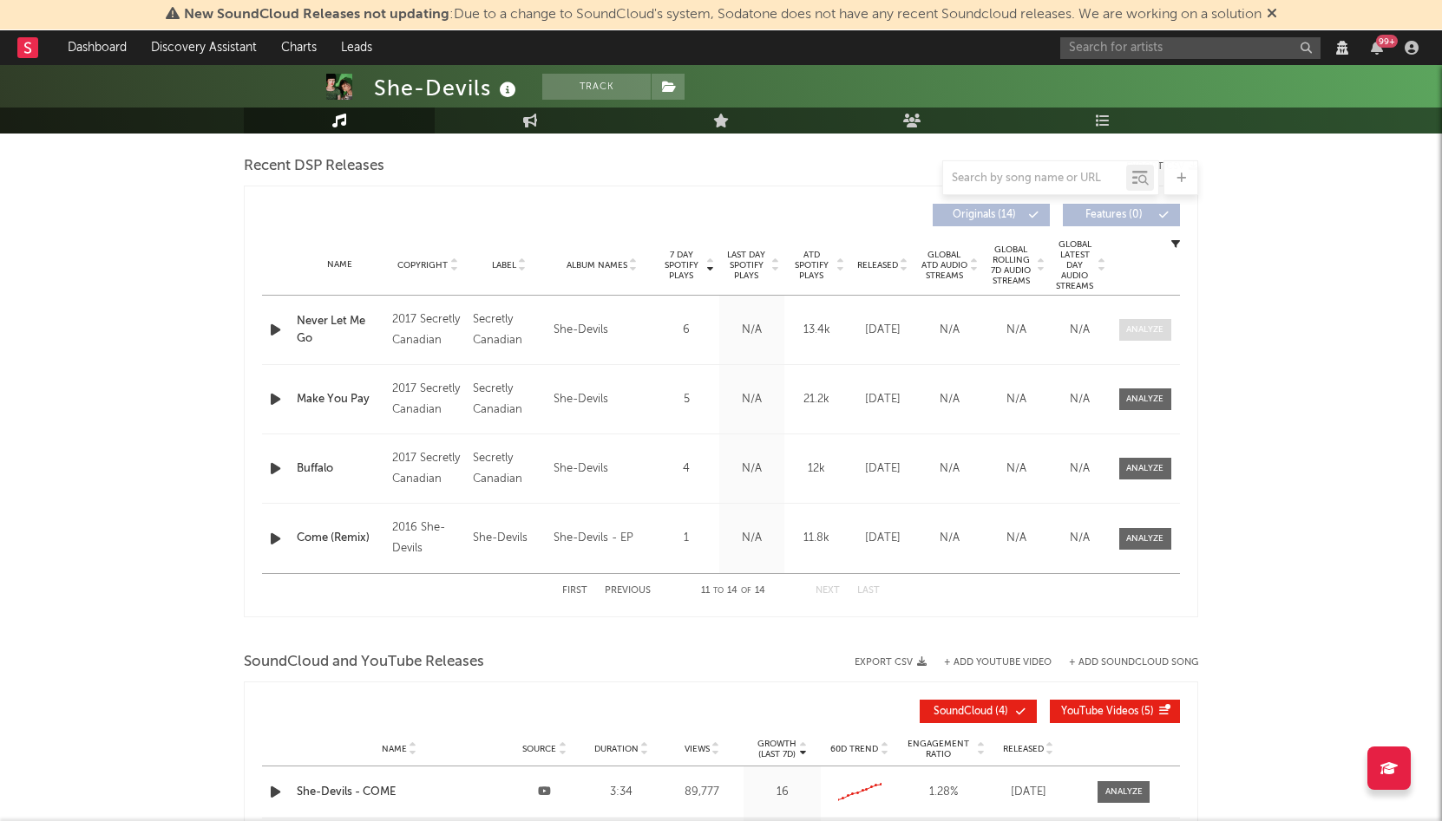
click at [1135, 328] on div at bounding box center [1144, 330] width 37 height 13
select select "View all"
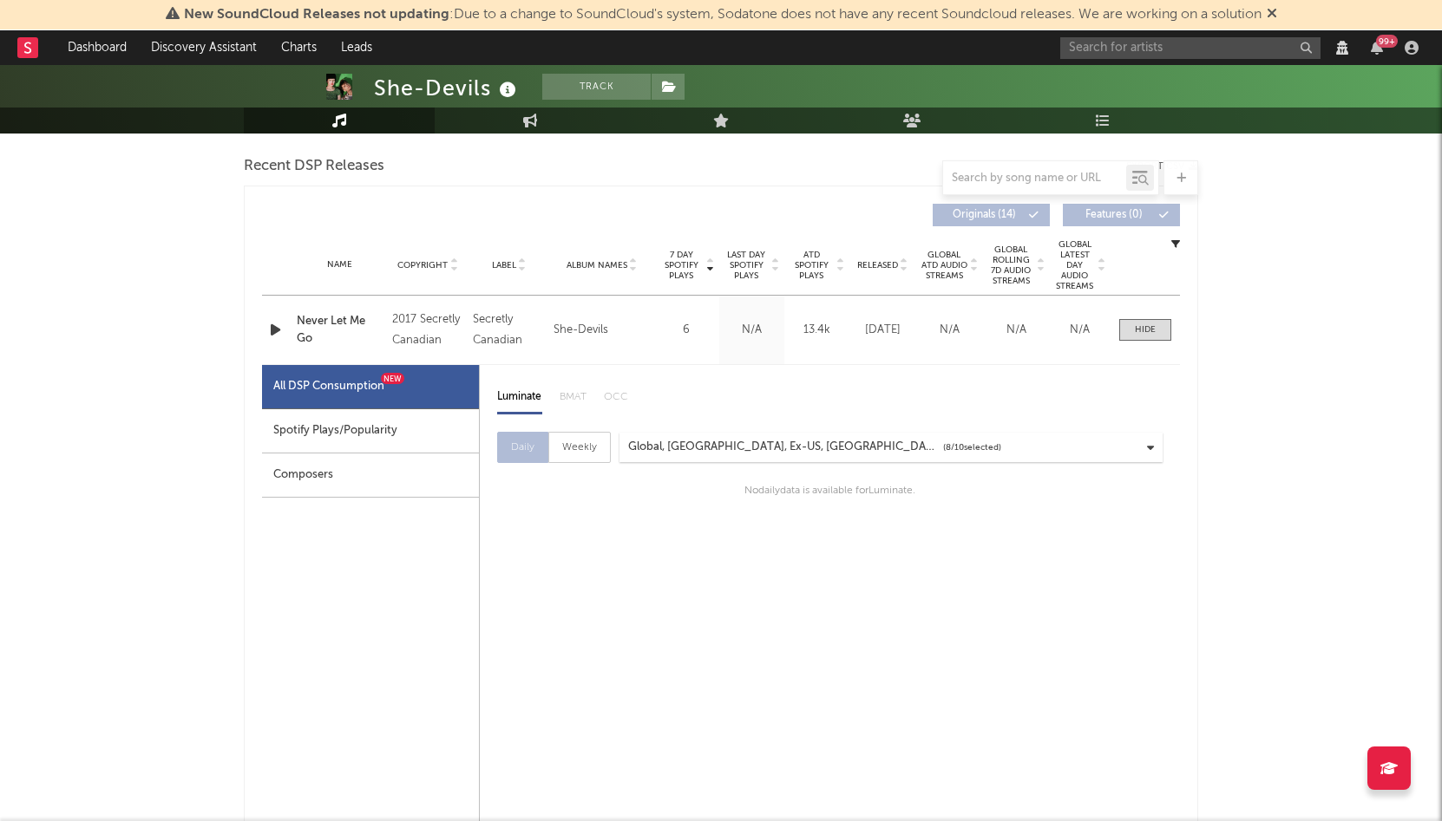
click at [402, 432] on div "Spotify Plays/Popularity" at bounding box center [370, 431] width 217 height 44
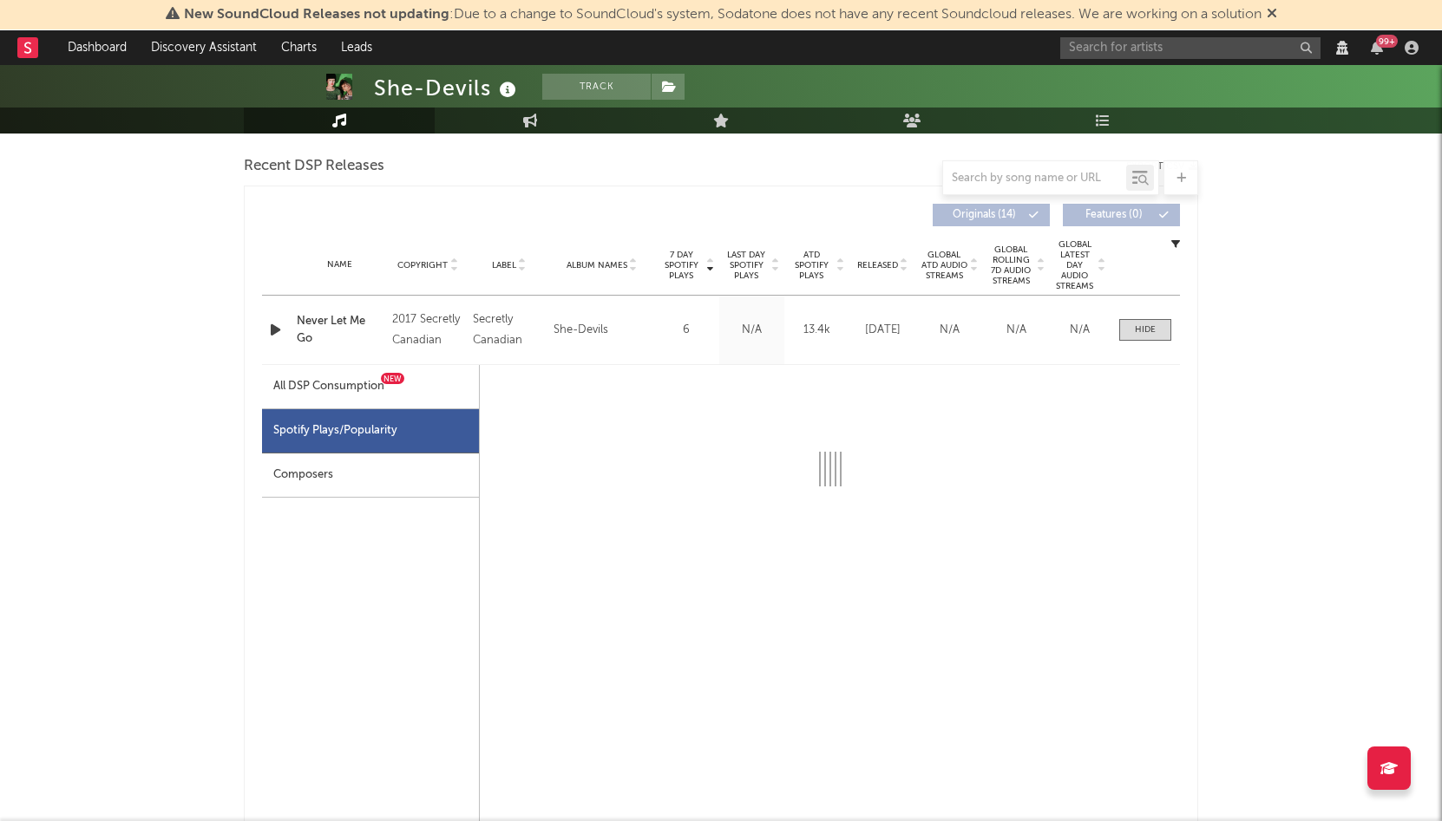
select select "6m"
select select "1w"
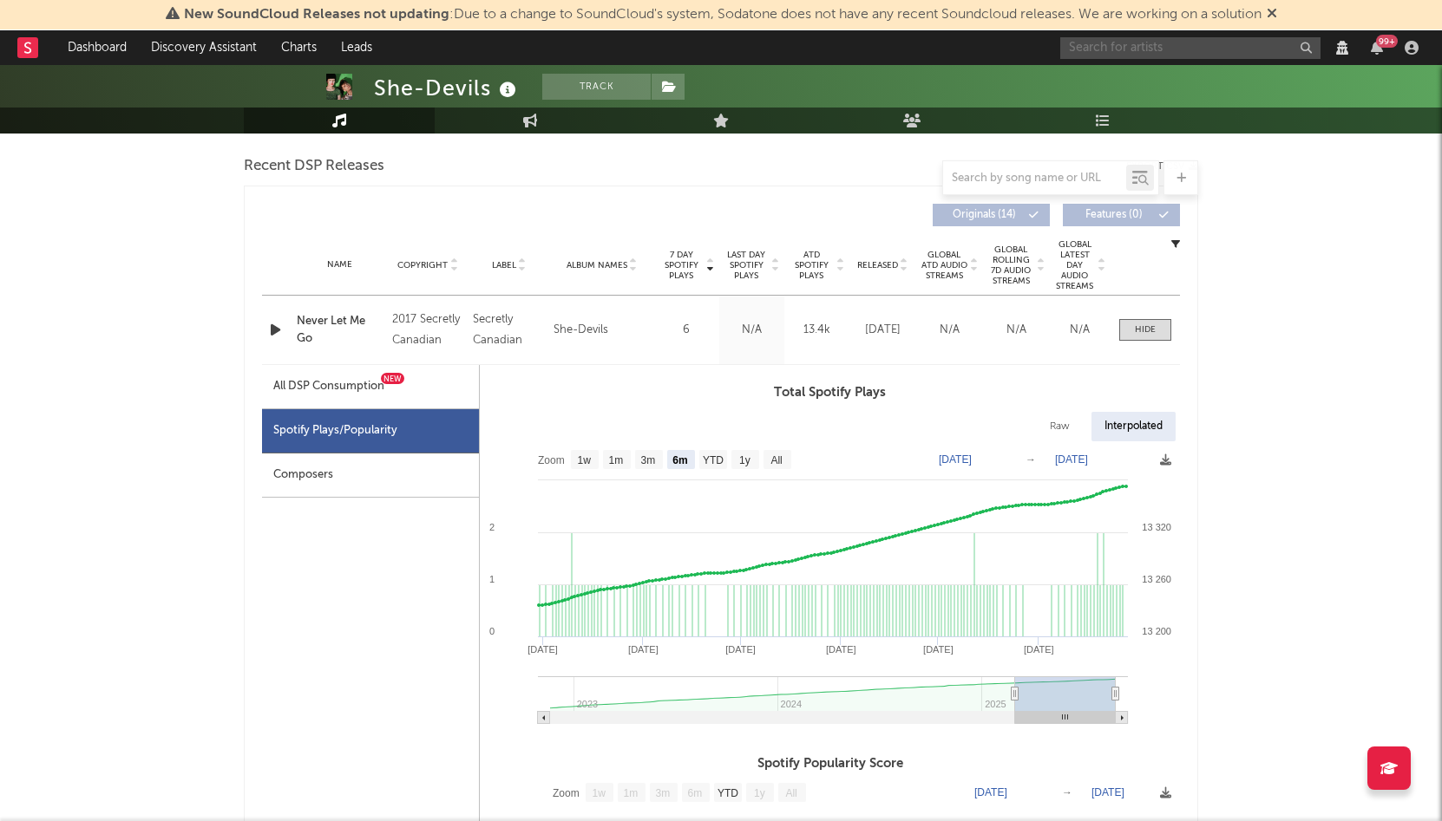
click at [1110, 56] on input "text" at bounding box center [1190, 48] width 260 height 22
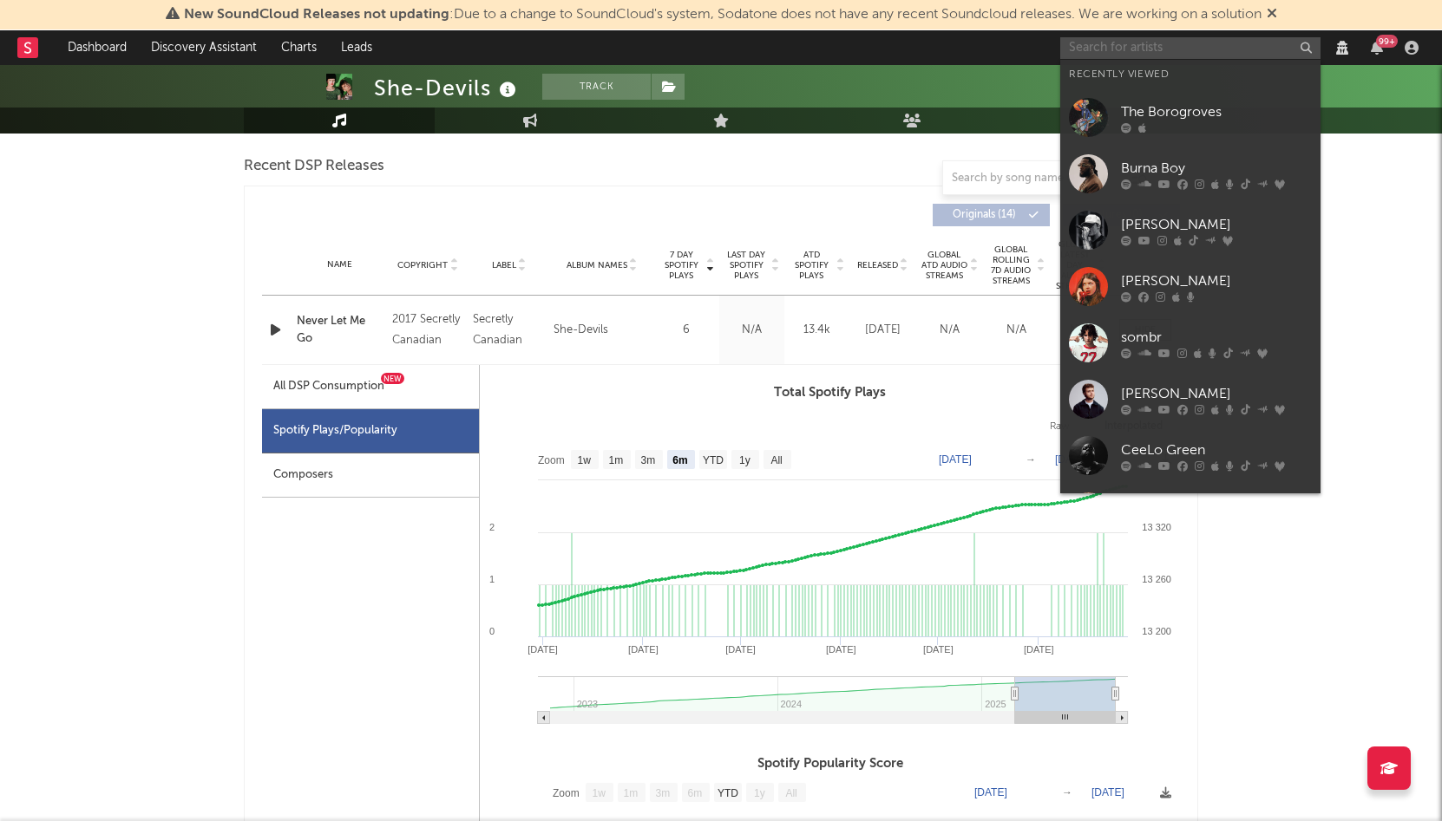
paste input "L'AURORA"
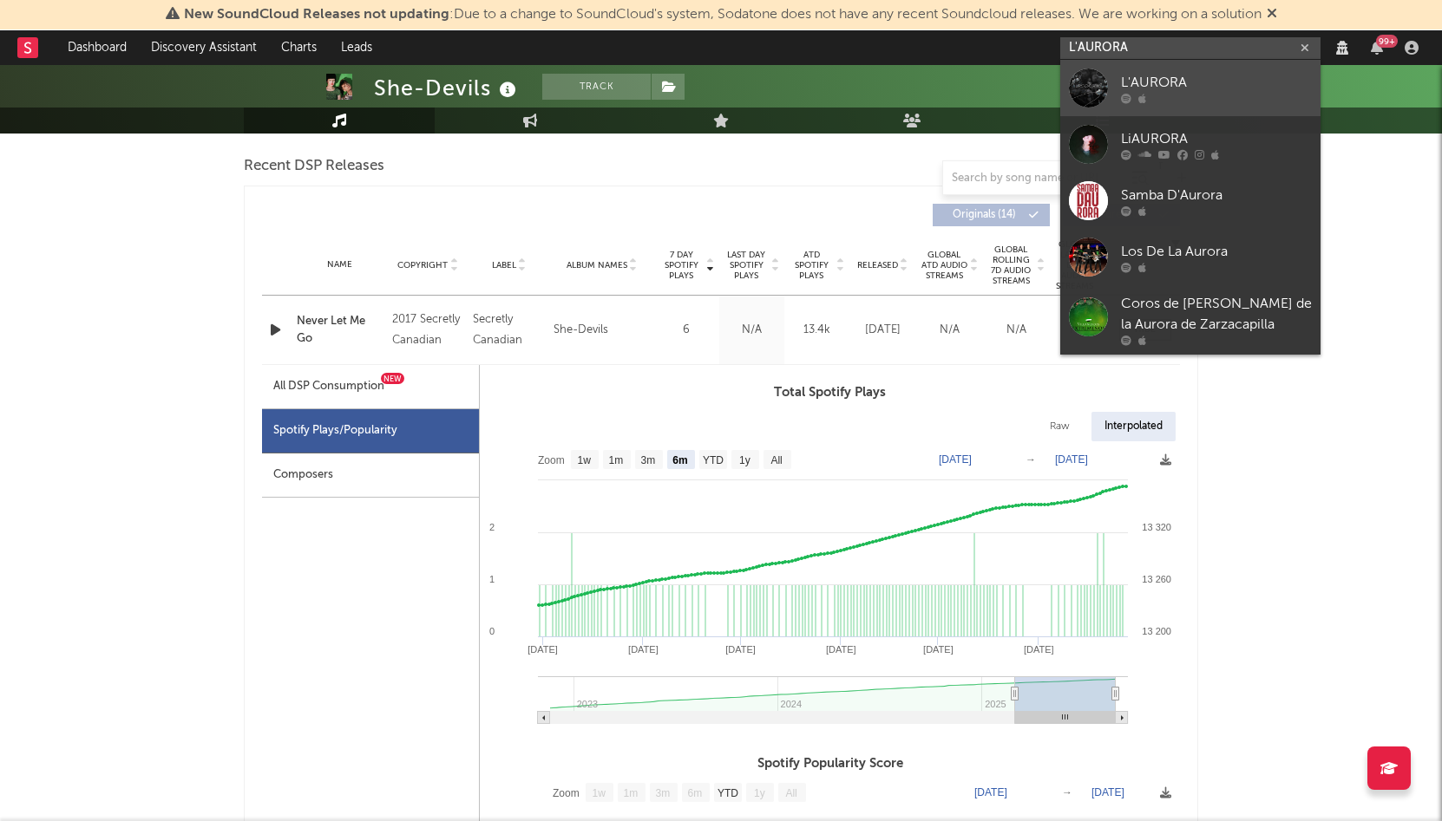
type input "L'AURORA"
click at [1181, 84] on div "L'AURORA" at bounding box center [1216, 82] width 191 height 21
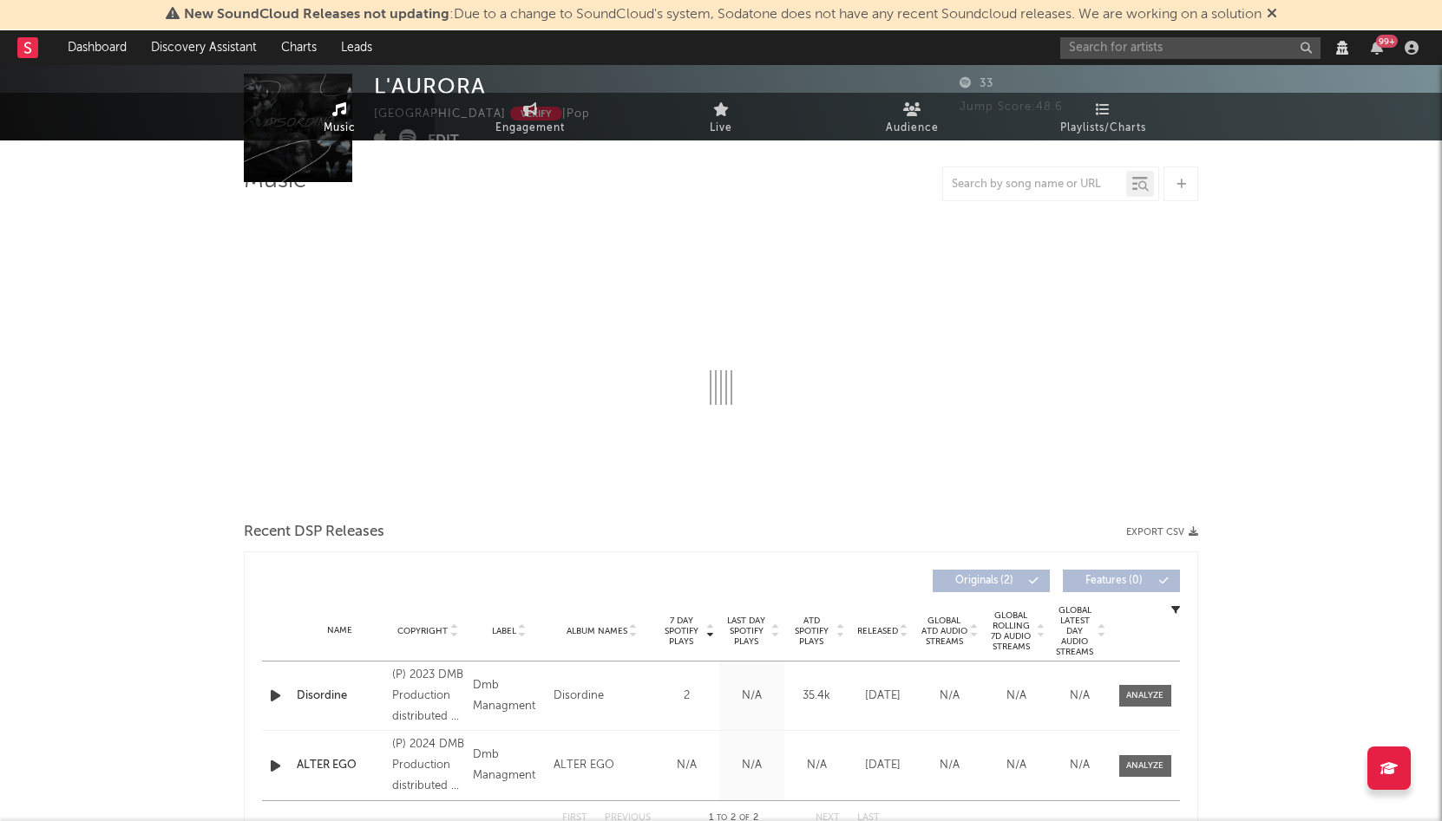
select select "View all"
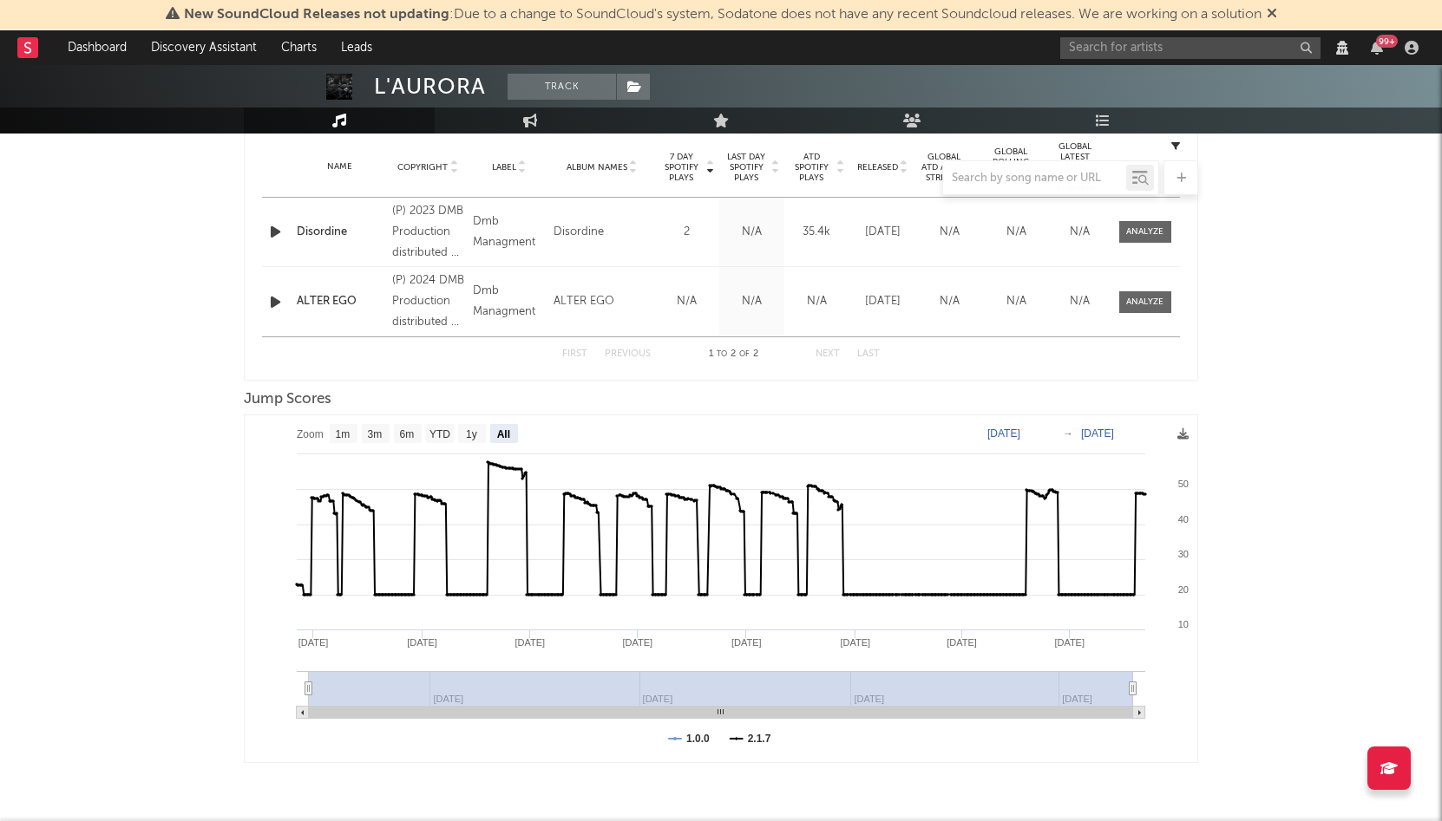
scroll to position [329, 0]
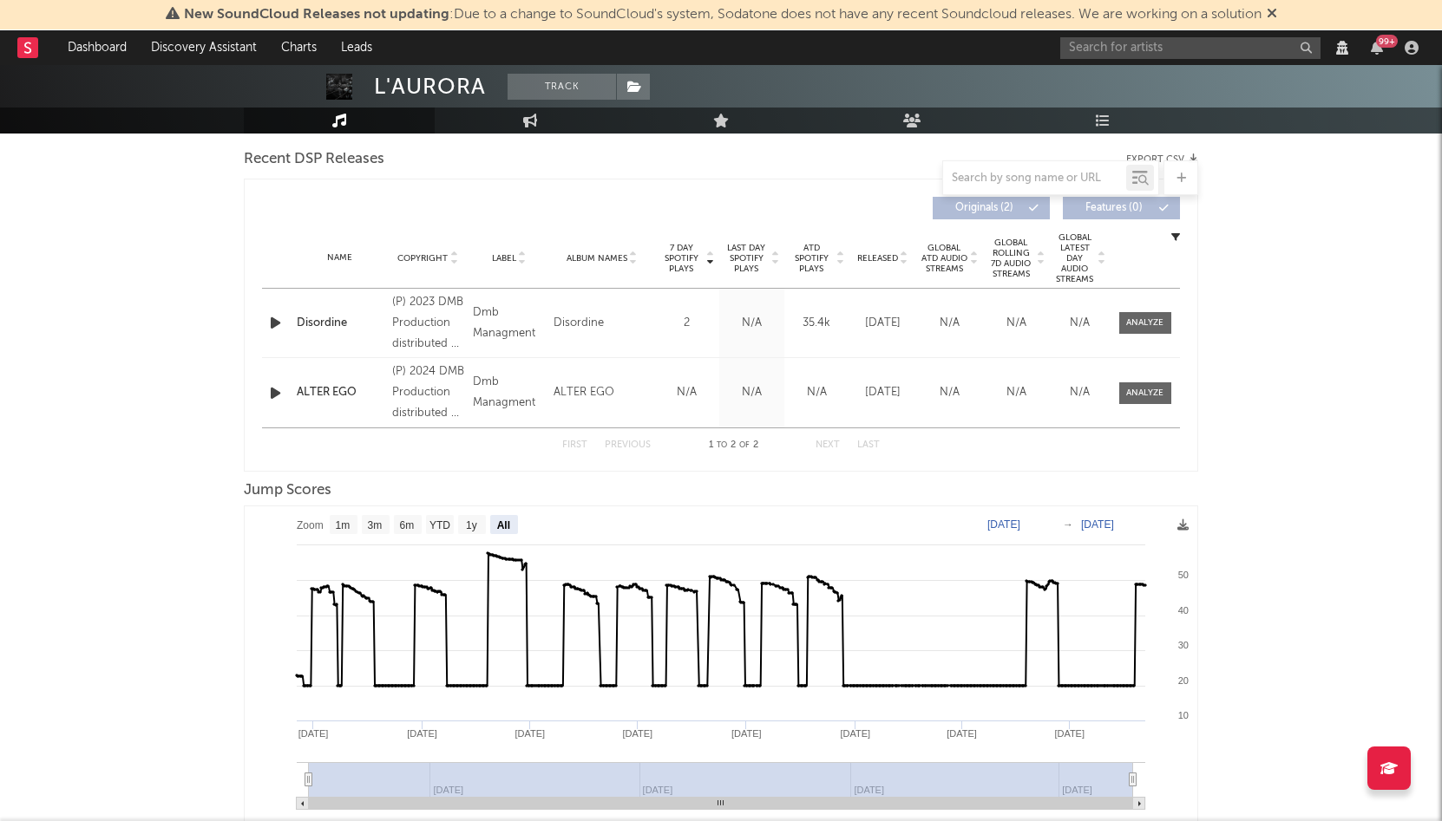
click at [811, 397] on div "N/A" at bounding box center [817, 392] width 56 height 17
click at [1105, 396] on div "N/A" at bounding box center [1080, 392] width 52 height 17
click at [1119, 391] on span at bounding box center [1145, 394] width 52 height 22
select select "View all"
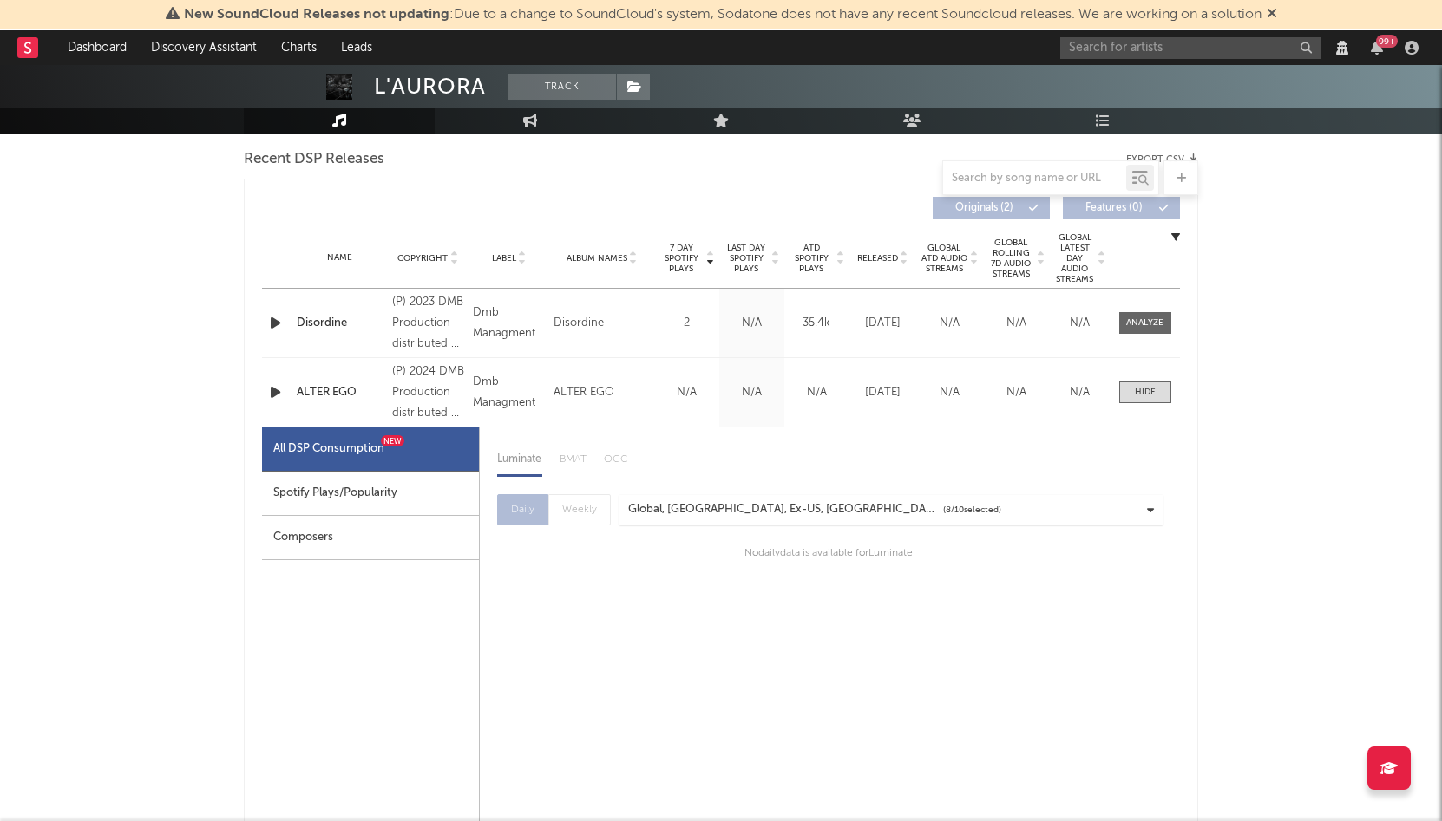
click at [382, 494] on div "Spotify Plays/Popularity" at bounding box center [370, 494] width 217 height 44
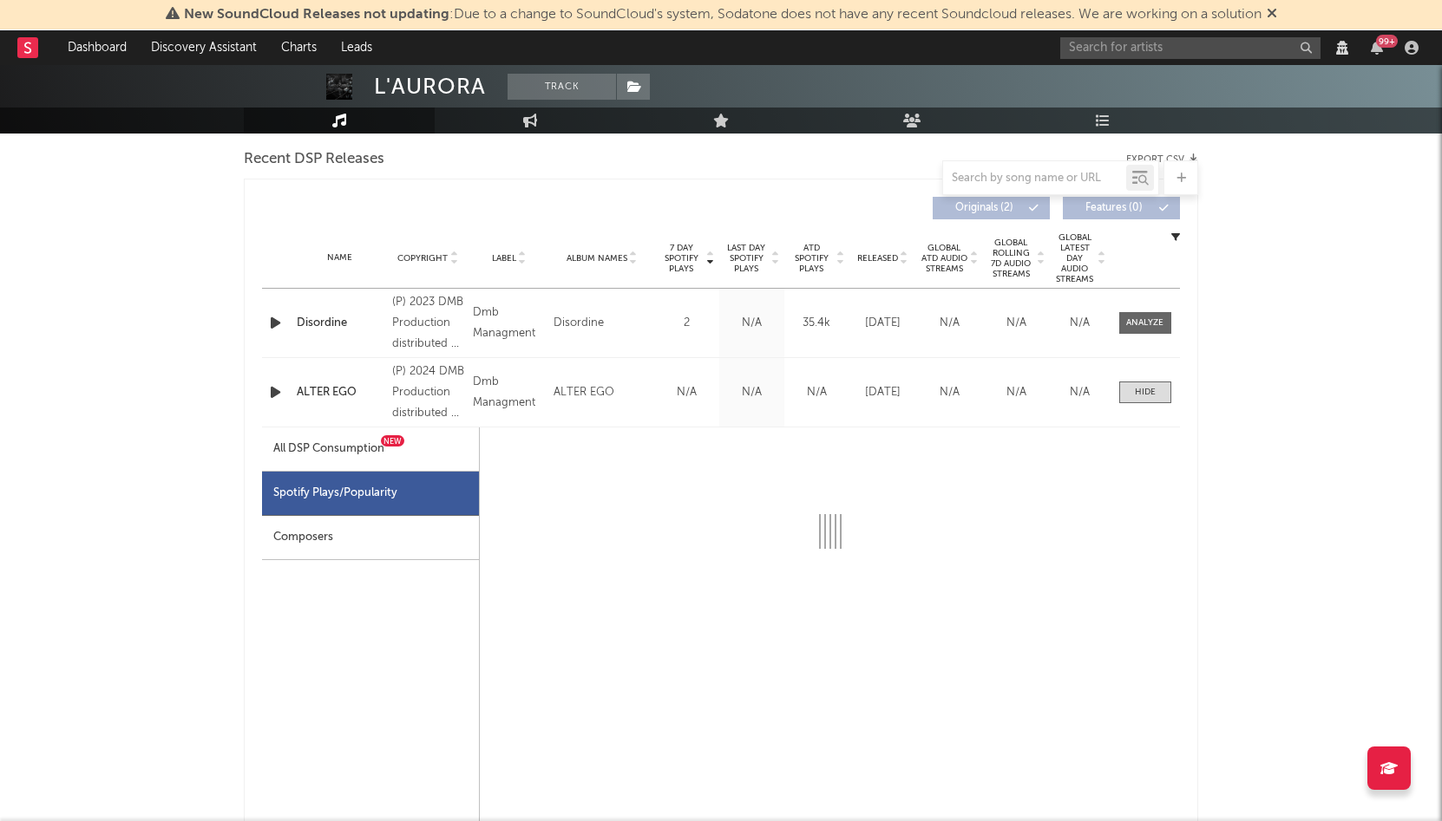
select select "1w"
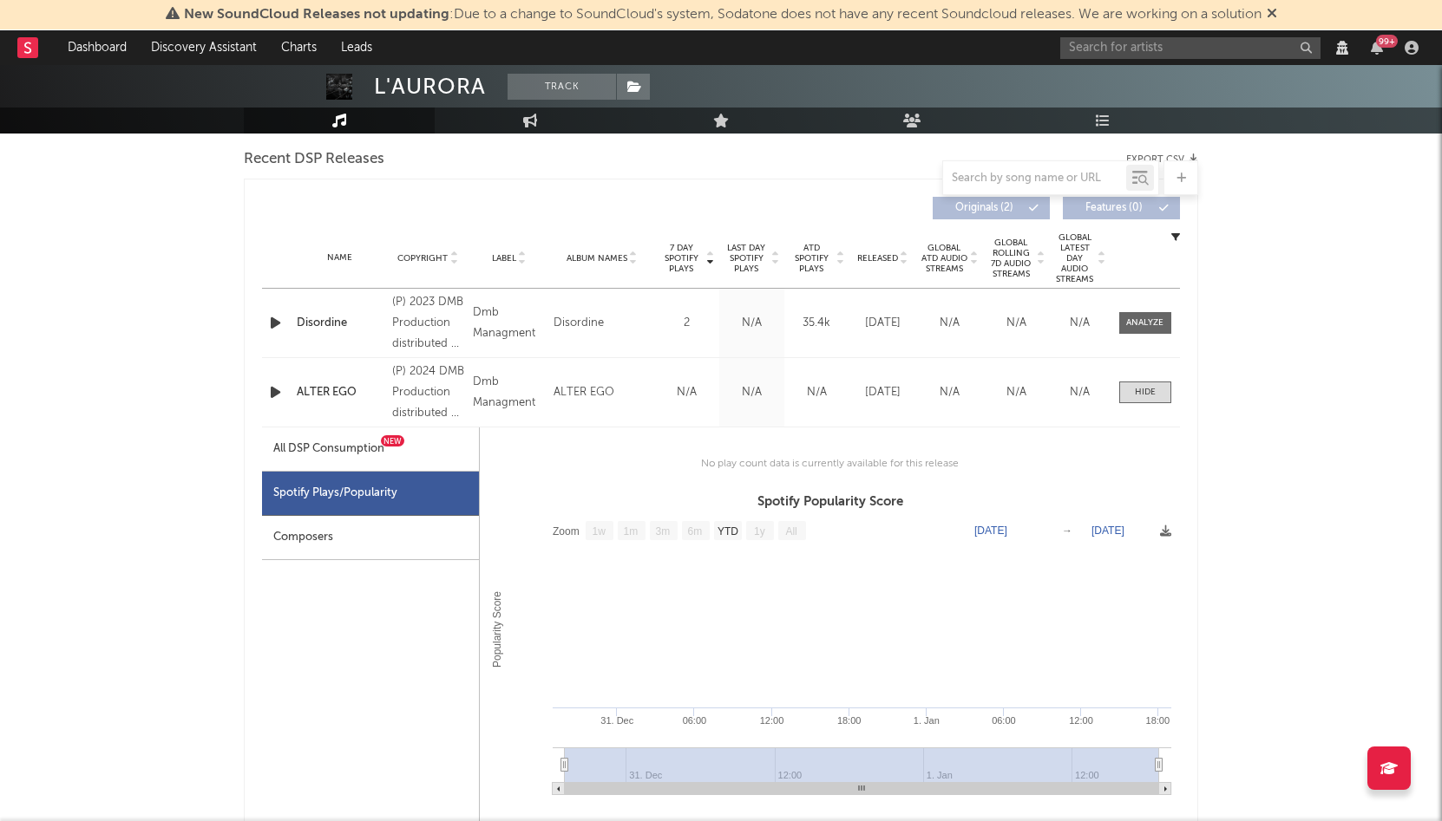
click at [386, 504] on div "Spotify Plays/Popularity" at bounding box center [370, 494] width 217 height 44
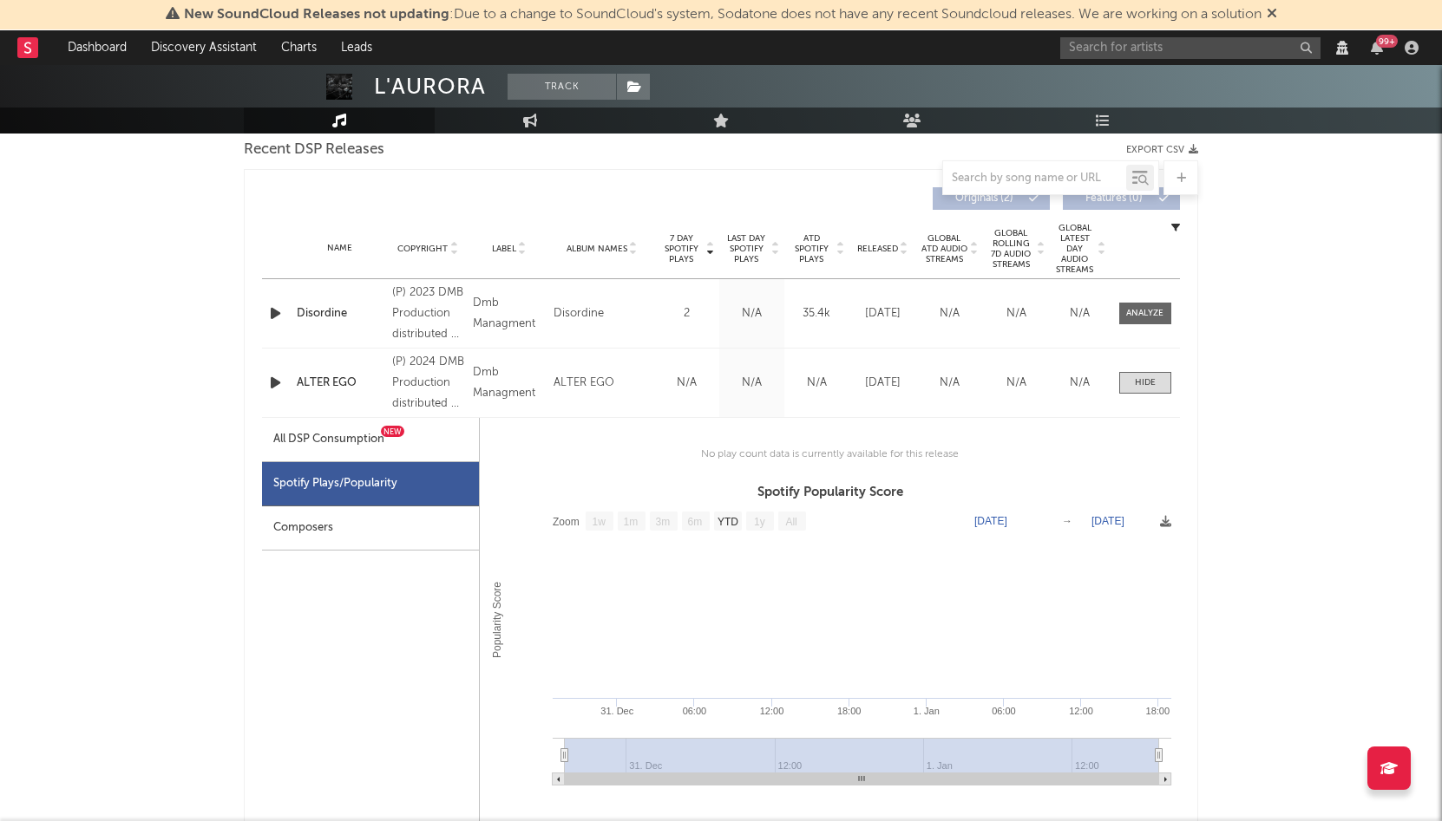
scroll to position [334, 0]
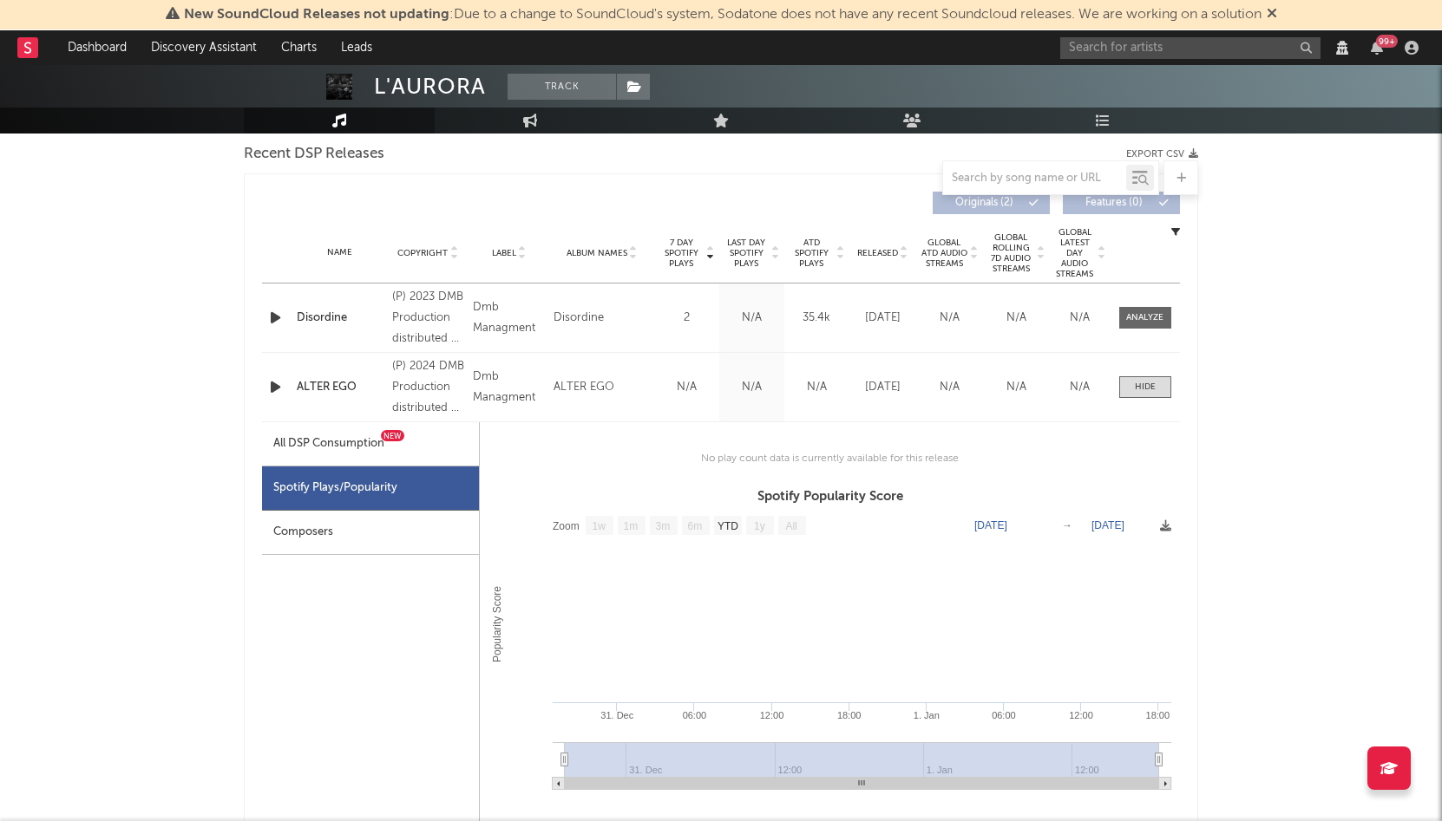
click at [290, 381] on div at bounding box center [277, 387] width 30 height 22
click at [273, 387] on icon "button" at bounding box center [275, 387] width 18 height 22
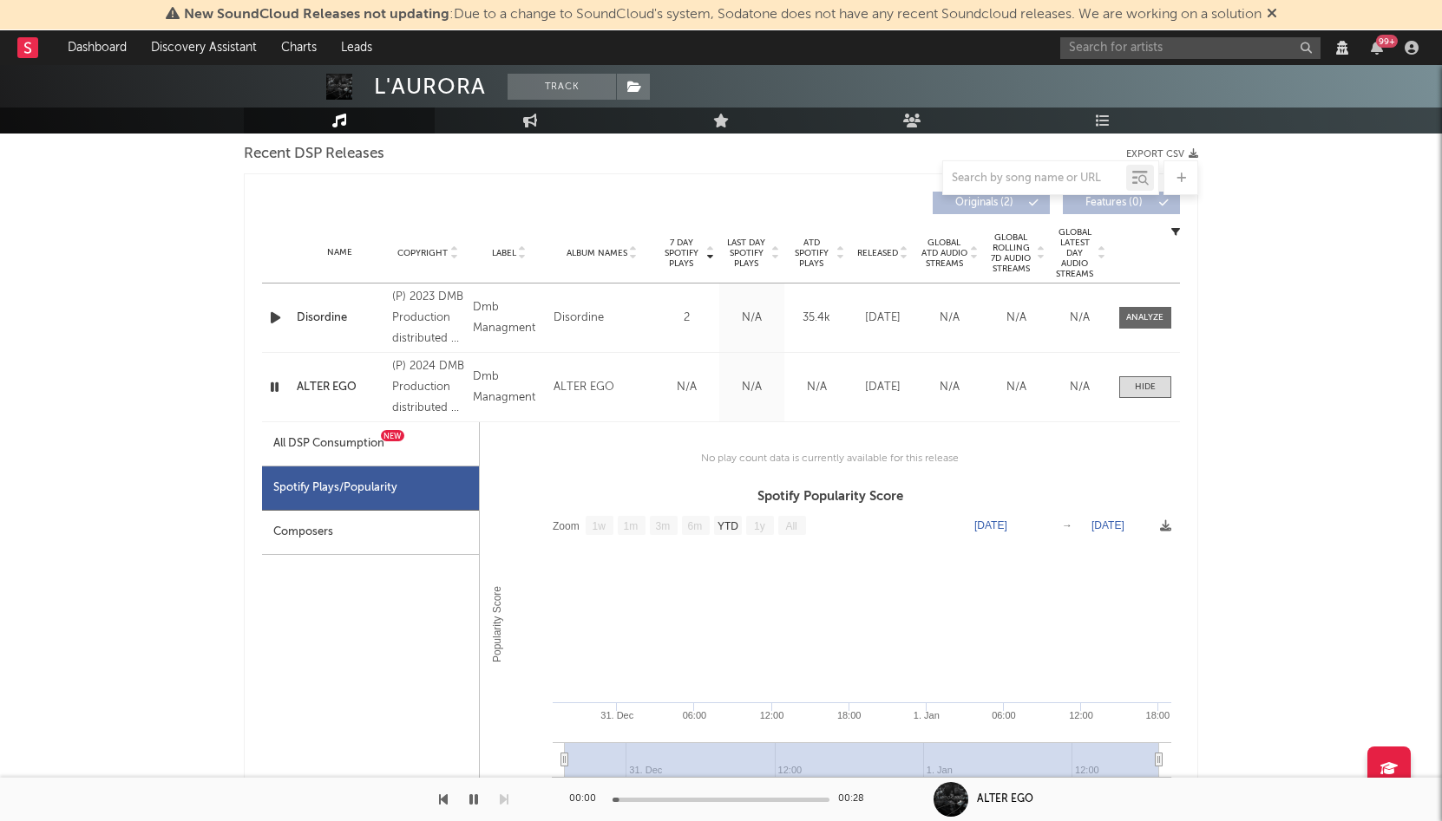
click at [273, 387] on icon "button" at bounding box center [274, 387] width 16 height 22
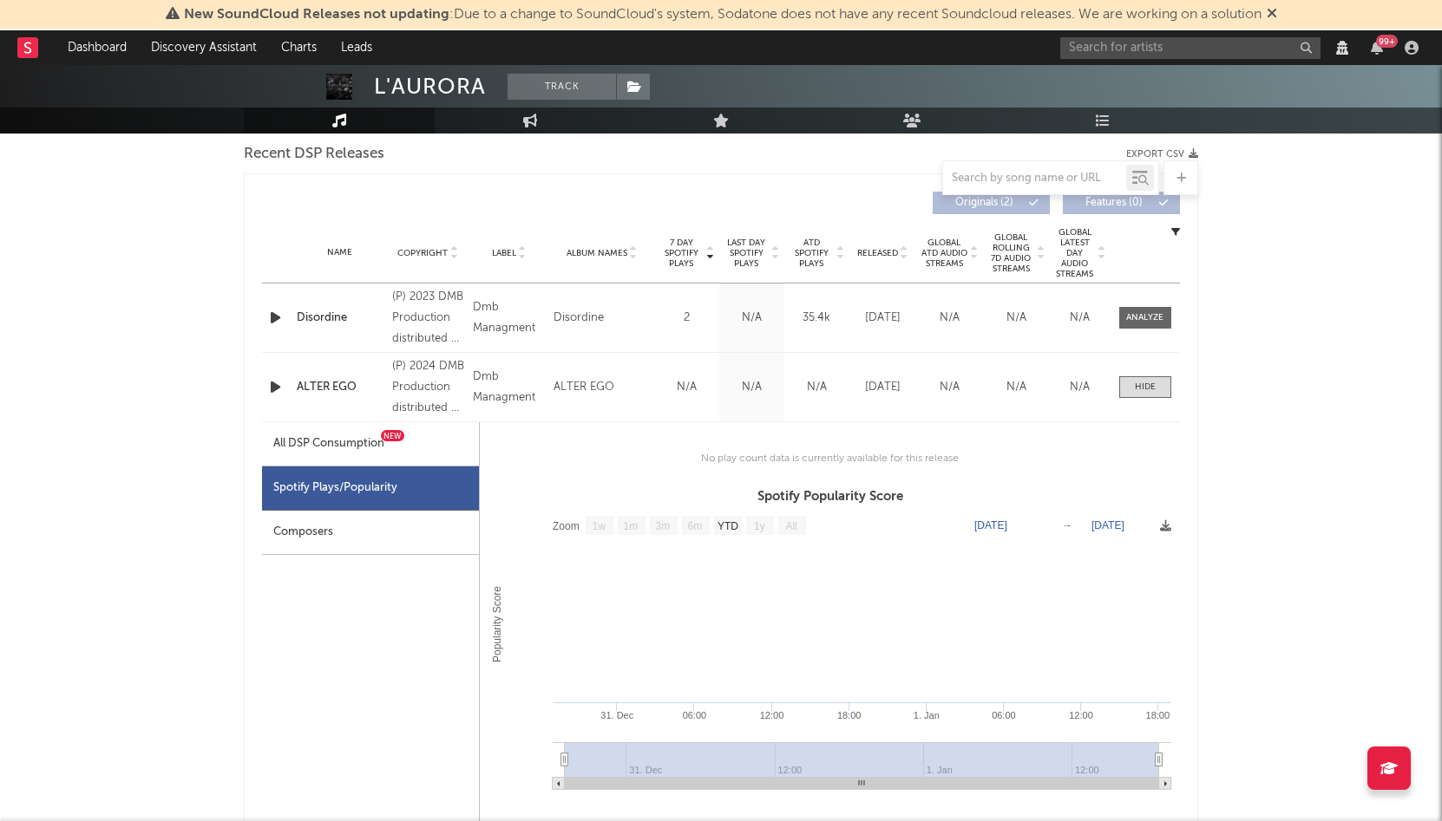
click at [330, 387] on div "ALTER EGO" at bounding box center [340, 387] width 87 height 17
click at [1101, 49] on input "text" at bounding box center [1190, 48] width 260 height 22
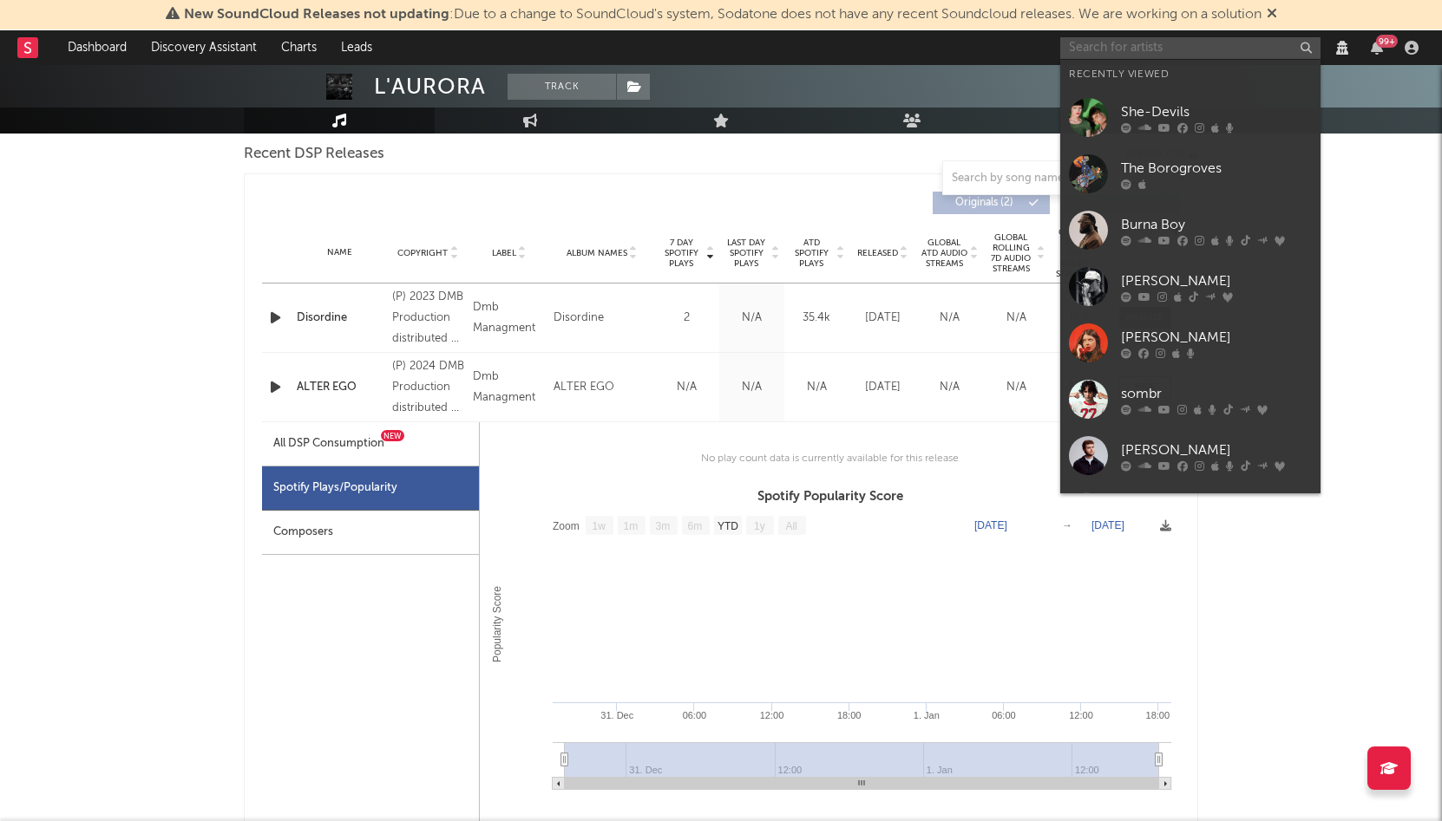
paste input "[PERSON_NAME]"
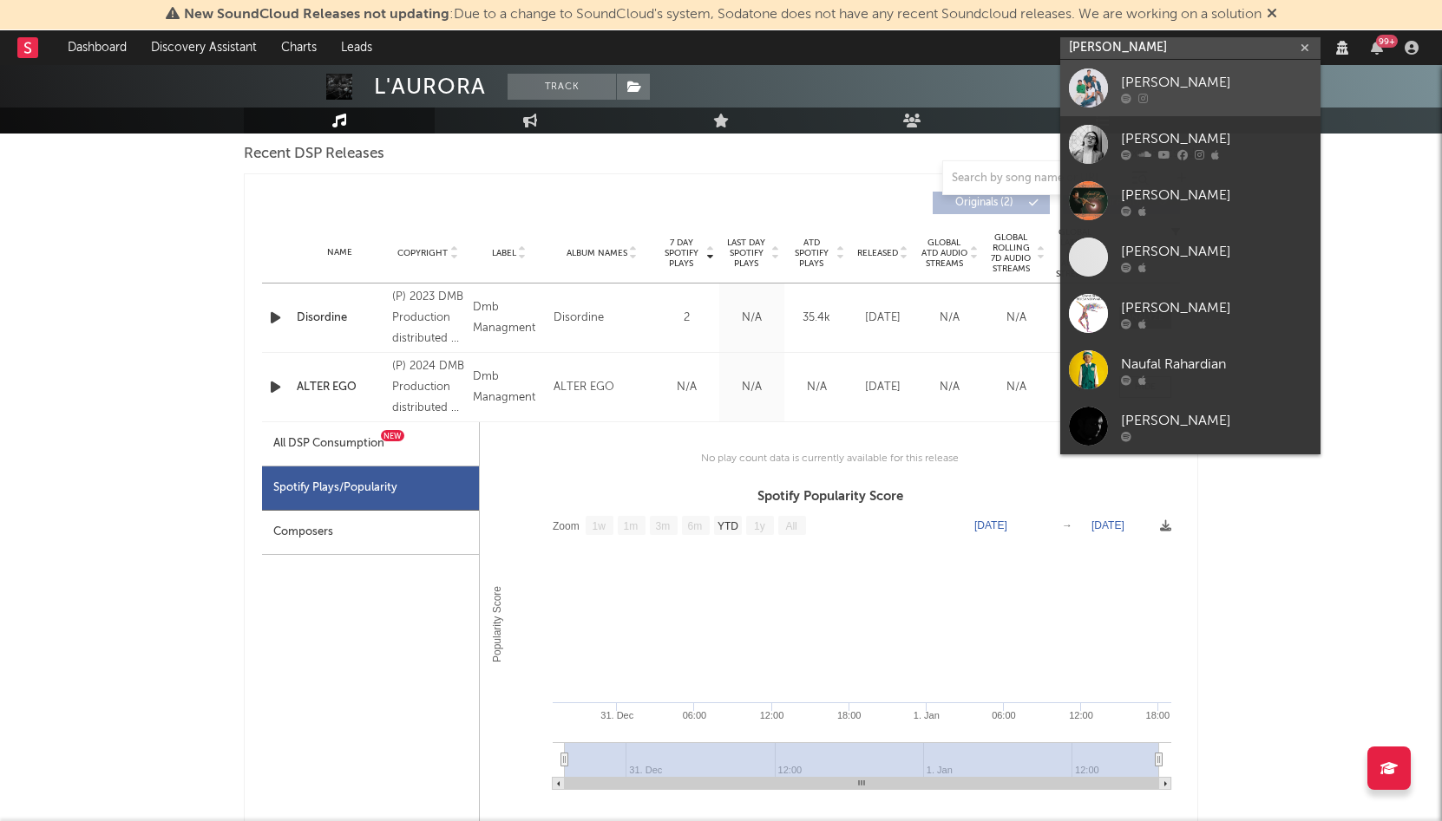
type input "[PERSON_NAME]"
click at [1135, 80] on div "[PERSON_NAME]" at bounding box center [1216, 82] width 191 height 21
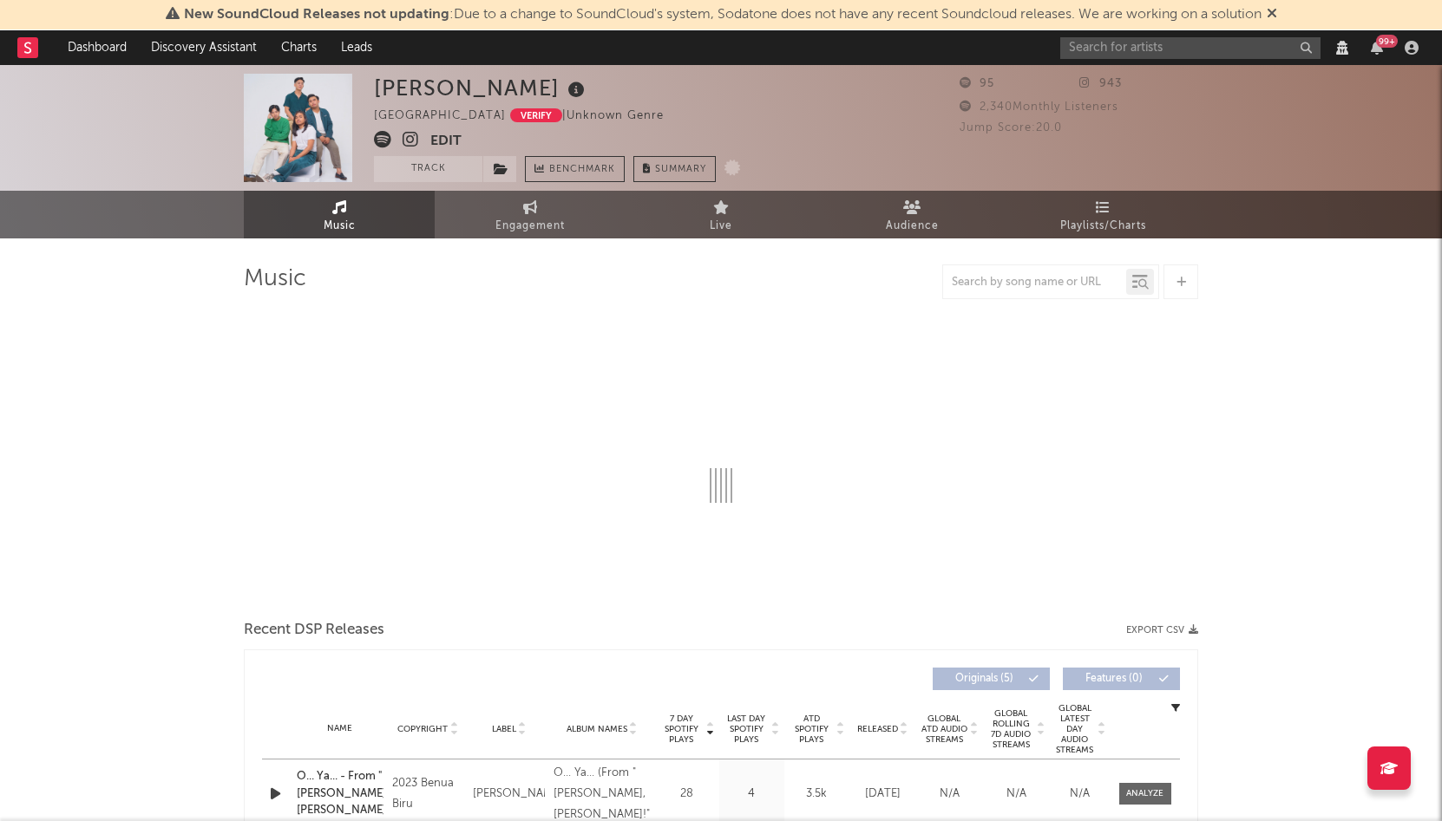
select select "View all"
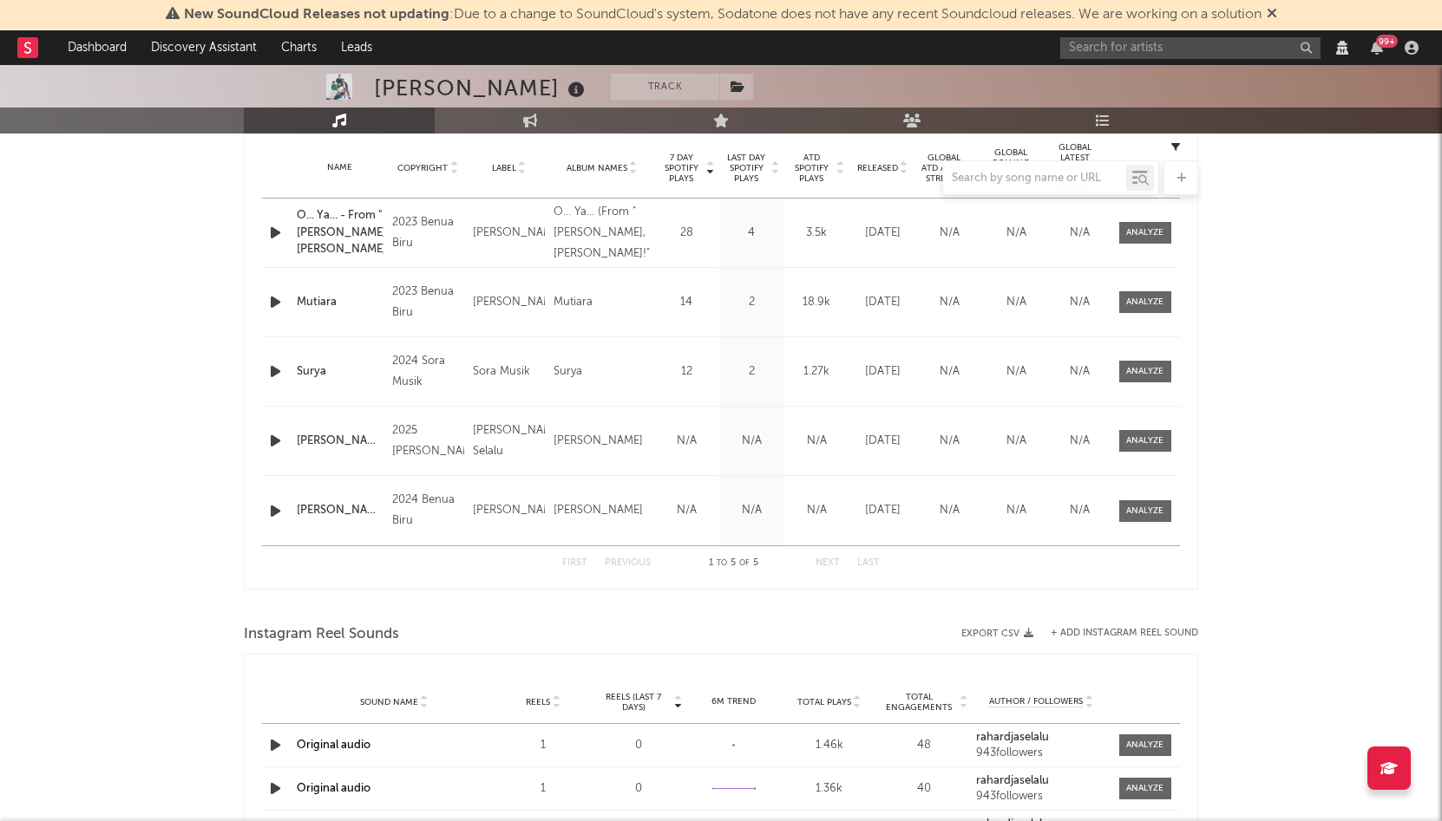
scroll to position [378, 0]
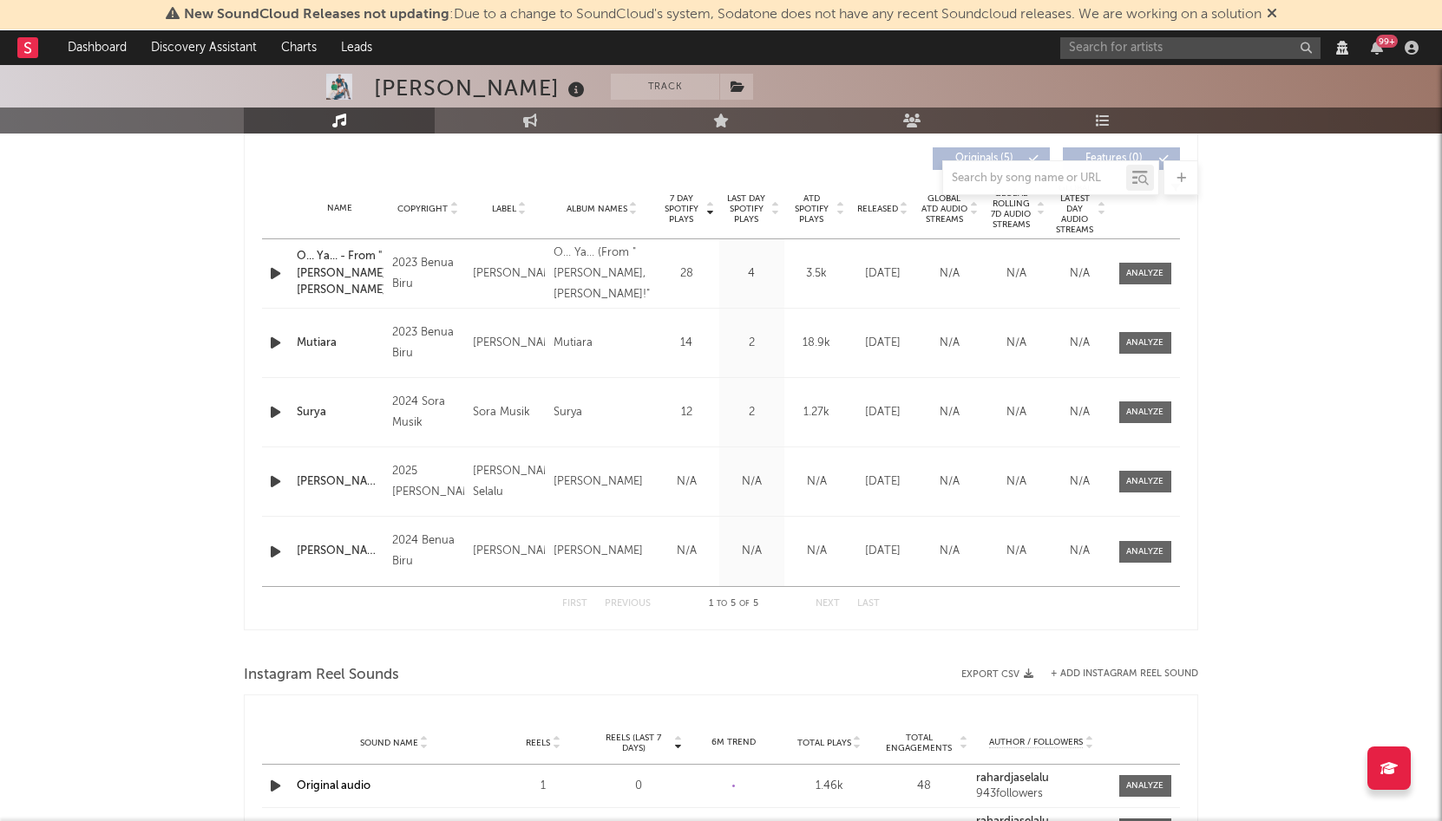
click at [743, 335] on div "2" at bounding box center [751, 343] width 56 height 17
click at [830, 449] on div "Name [PERSON_NAME] Copyright 2025 [PERSON_NAME] Selalu Label [PERSON_NAME] Sela…" at bounding box center [721, 482] width 918 height 69
